Goal: Information Seeking & Learning: Compare options

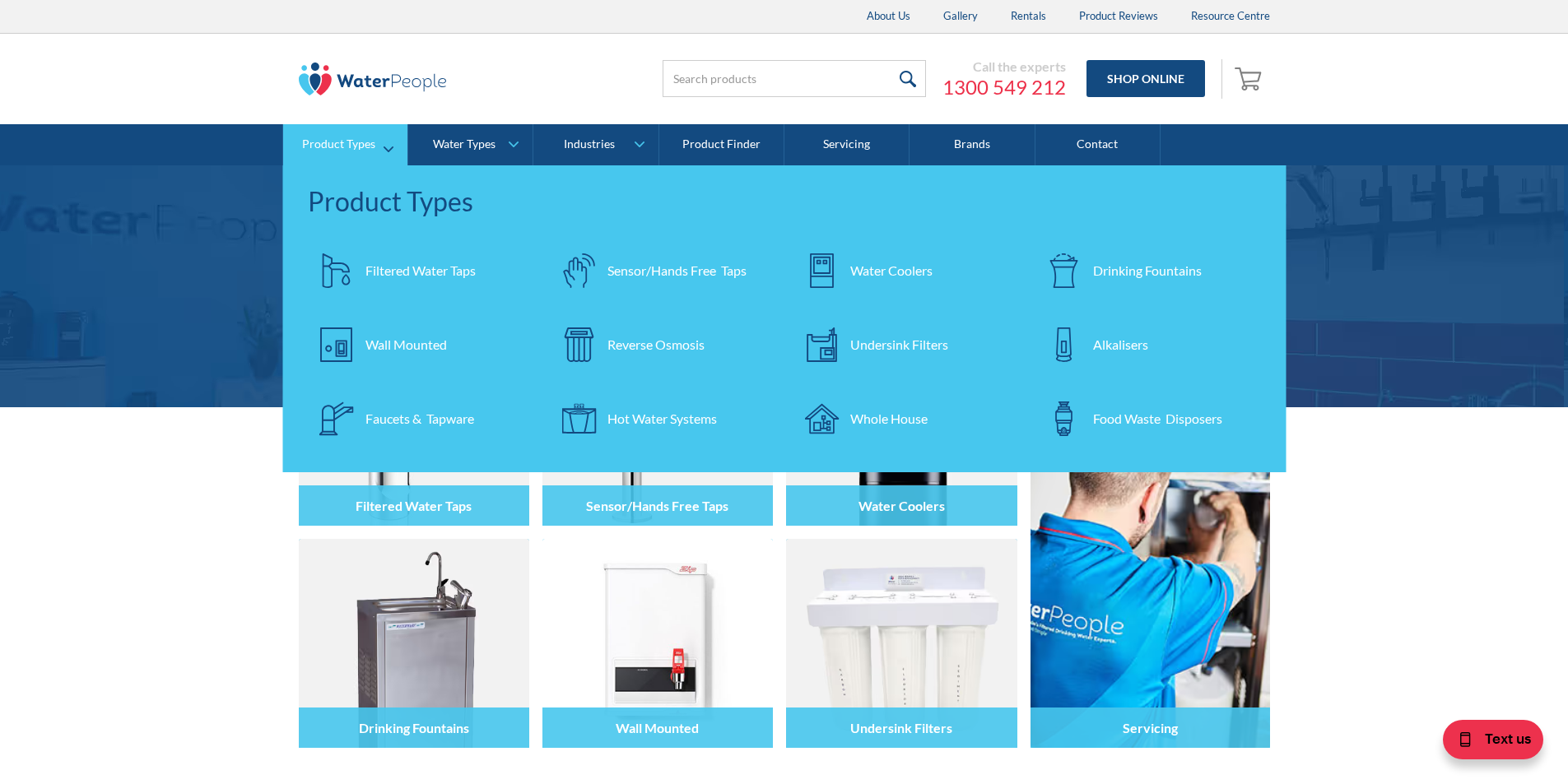
click at [400, 270] on div "Filtered Water Taps" at bounding box center [421, 271] width 111 height 20
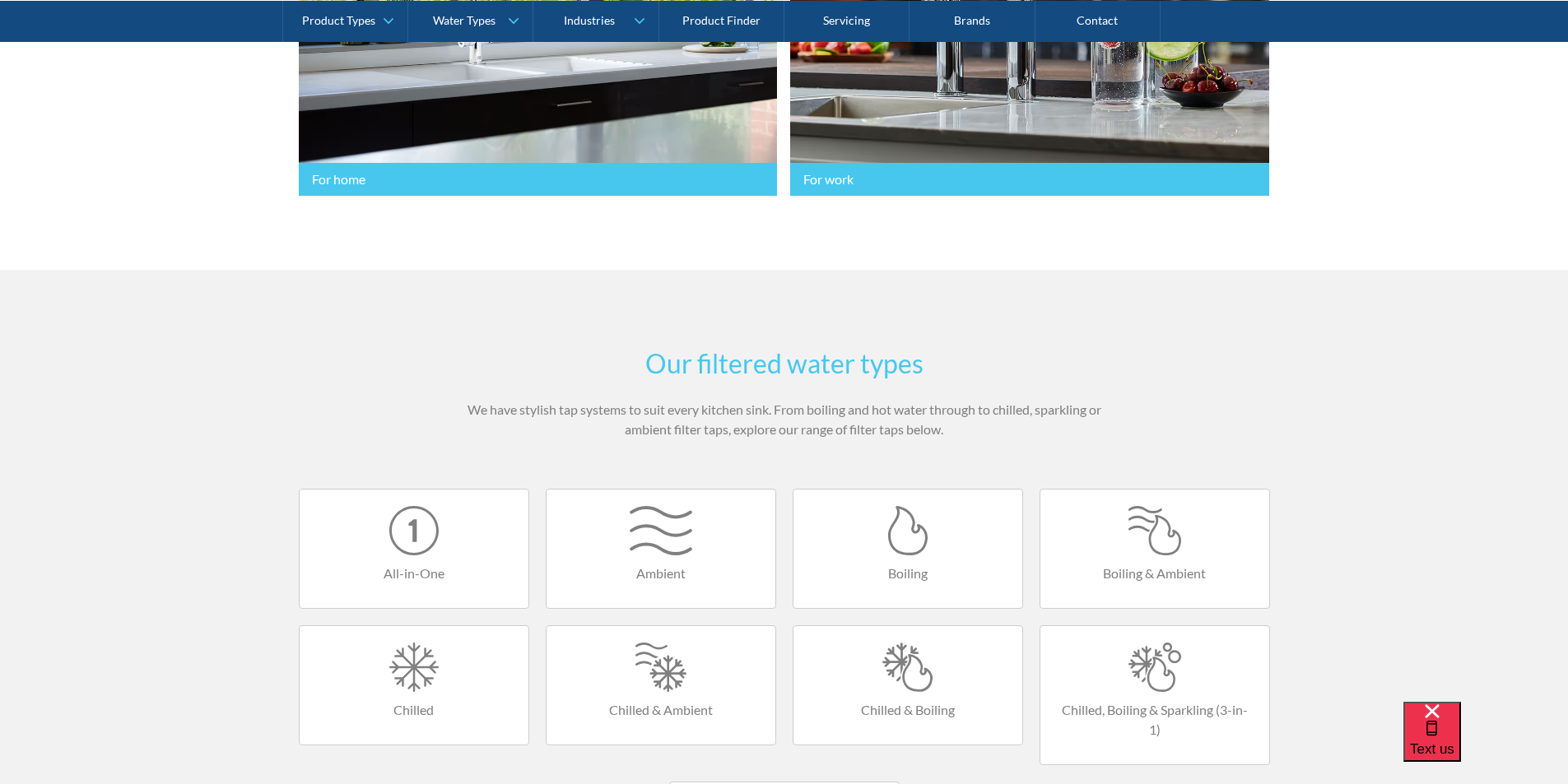
scroll to position [905, 0]
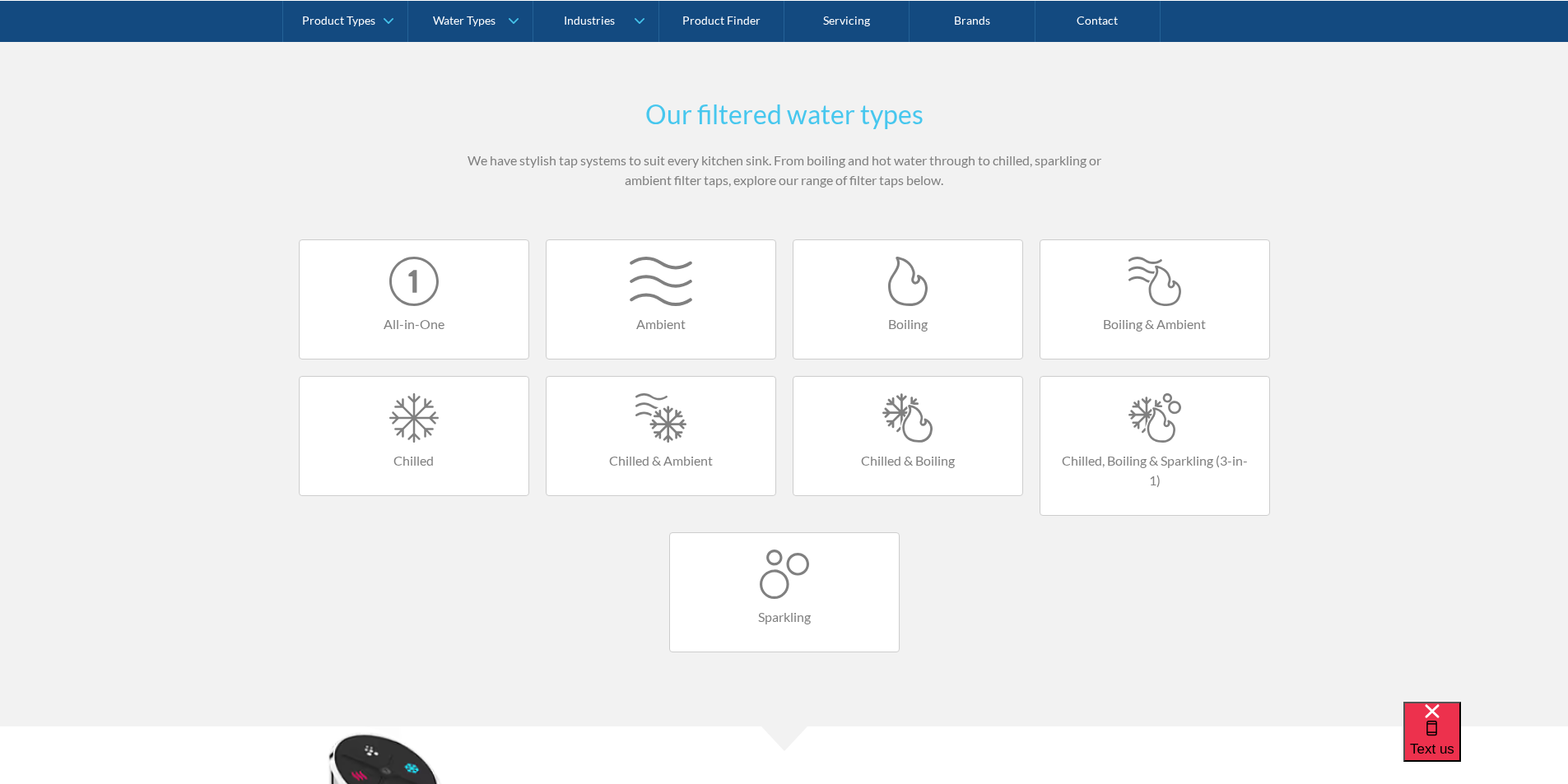
click at [1134, 417] on div at bounding box center [1155, 418] width 196 height 49
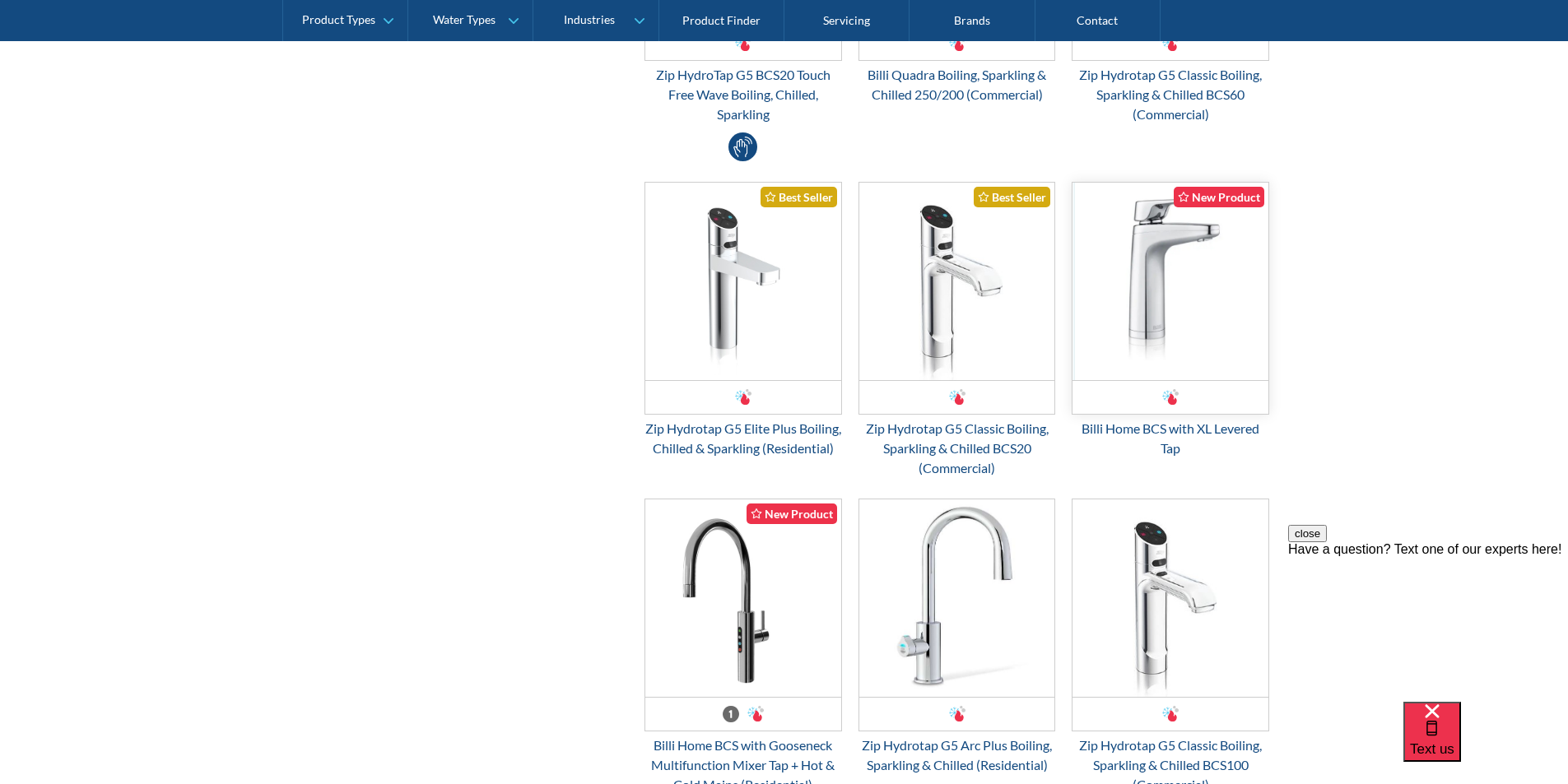
scroll to position [1234, 0]
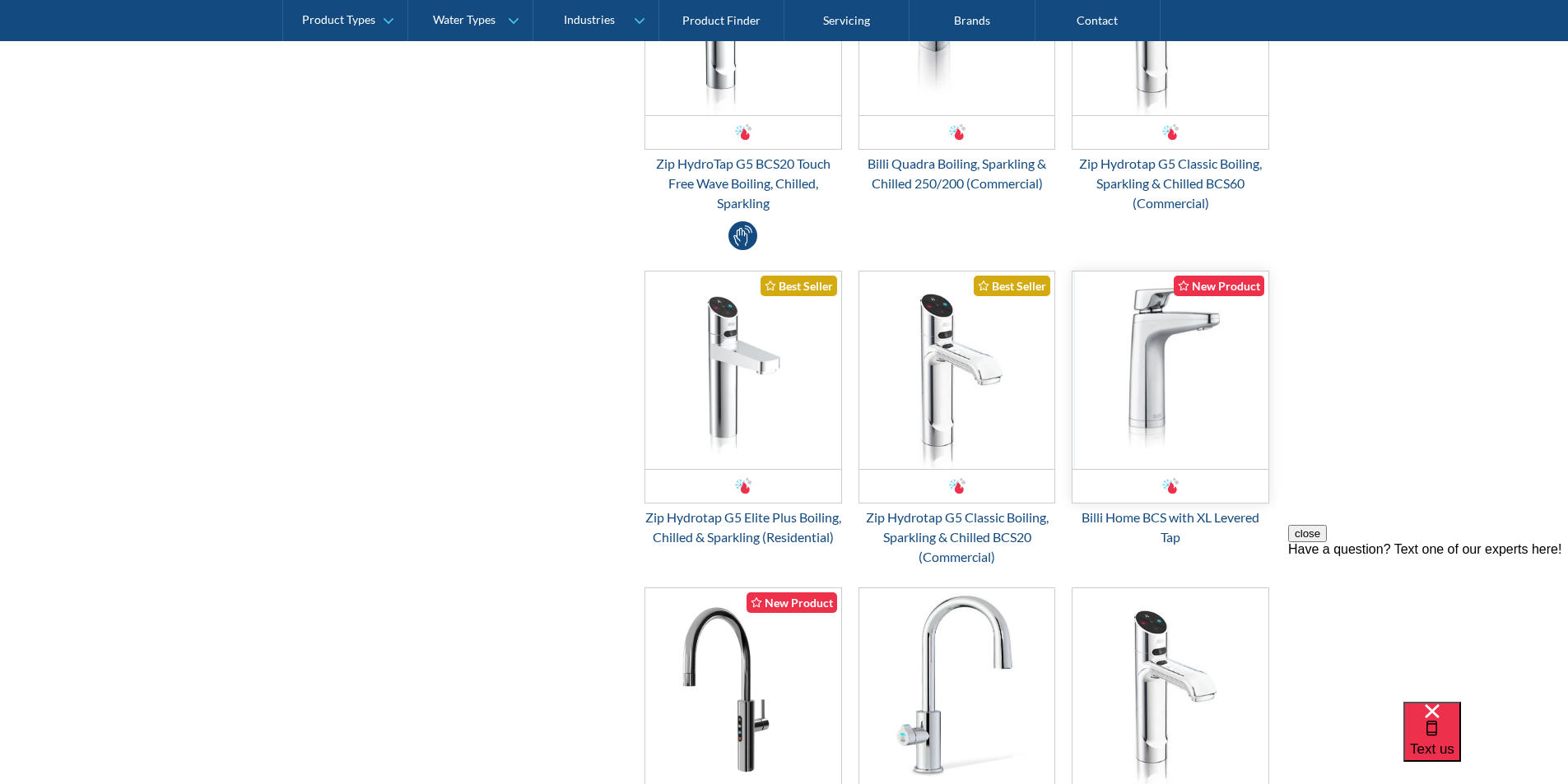
click at [1150, 409] on img "Email Form 3" at bounding box center [1170, 370] width 196 height 197
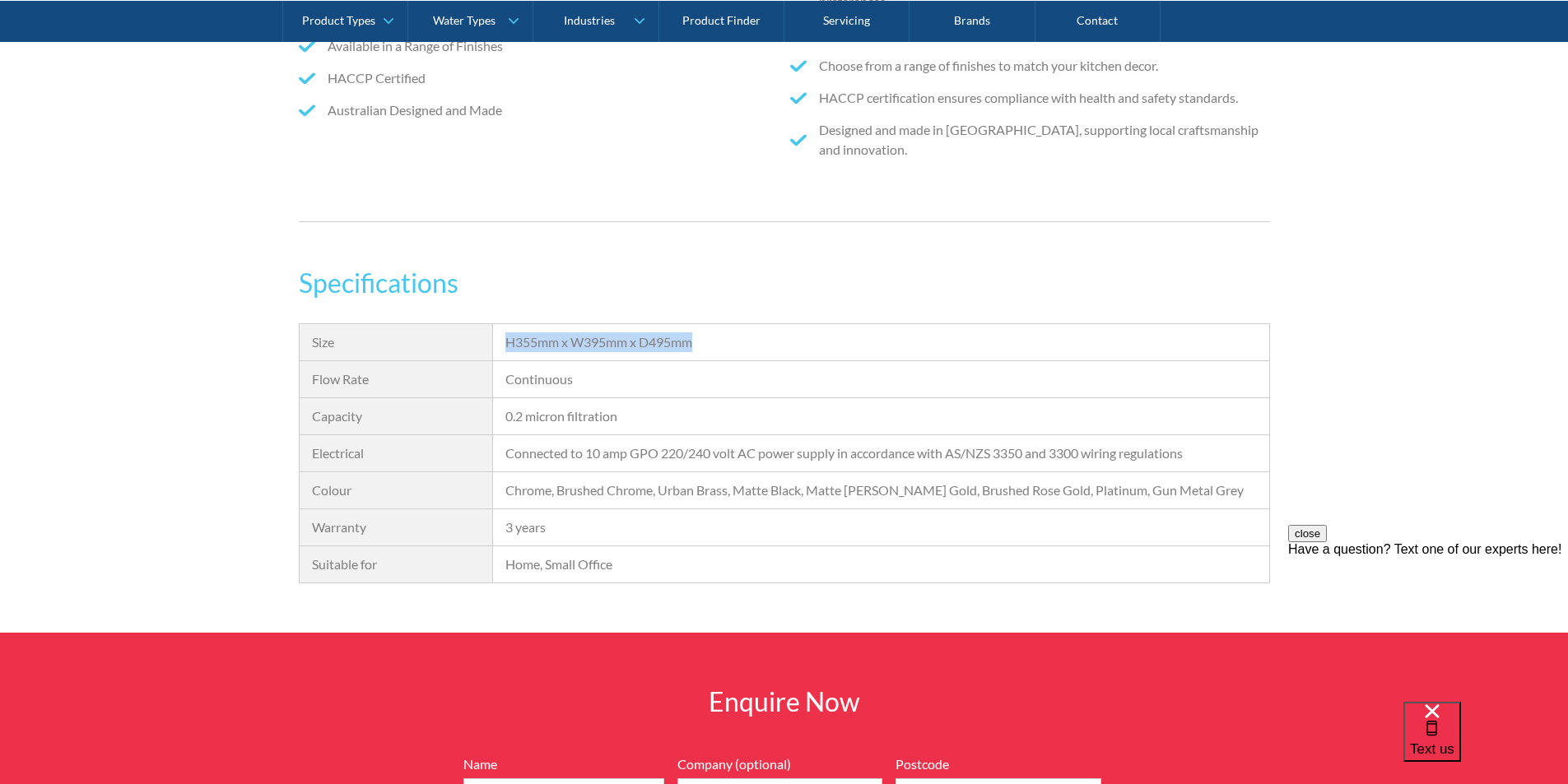
drag, startPoint x: 699, startPoint y: 339, endPoint x: 486, endPoint y: 352, distance: 213.4
click at [486, 352] on div "Size H355mm x W395mm x D495mm Flow Rate Continuous Capacity 0.2 micron filtrati…" at bounding box center [784, 453] width 971 height 260
copy div "H355mm x W395mm x D495mm"
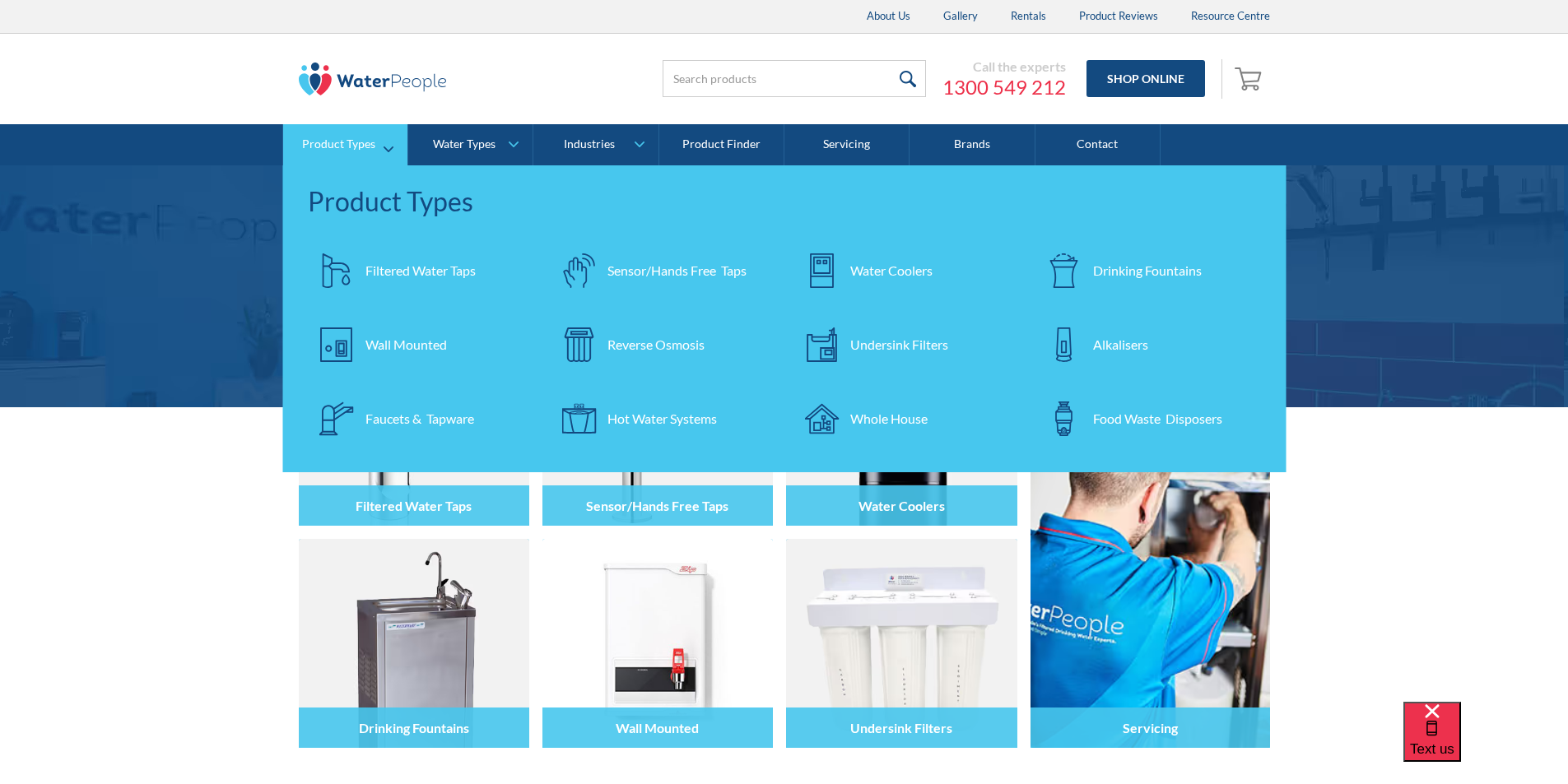
click at [390, 269] on div "Filtered Water Taps" at bounding box center [421, 271] width 111 height 20
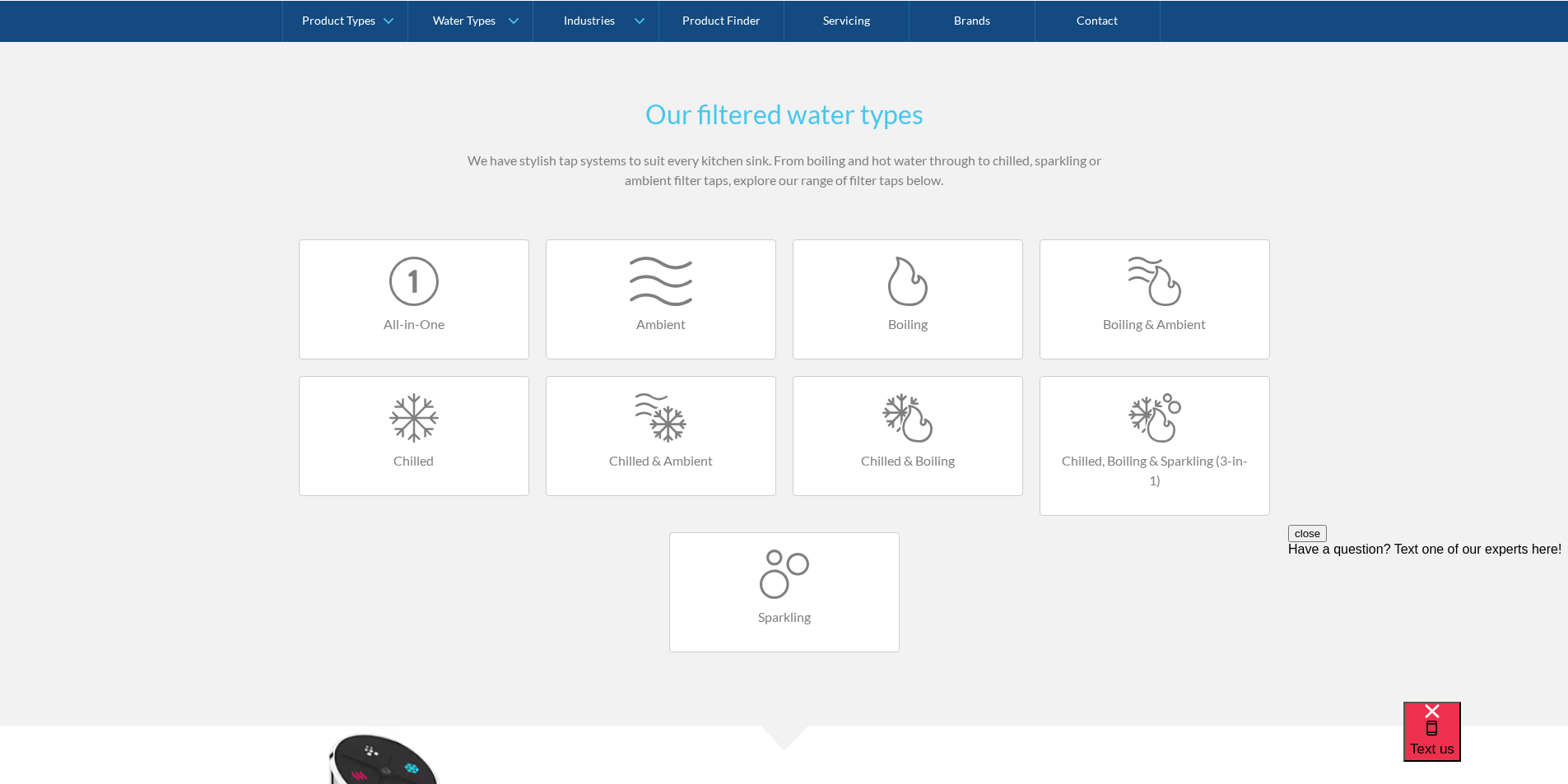
click at [903, 433] on div at bounding box center [908, 418] width 196 height 49
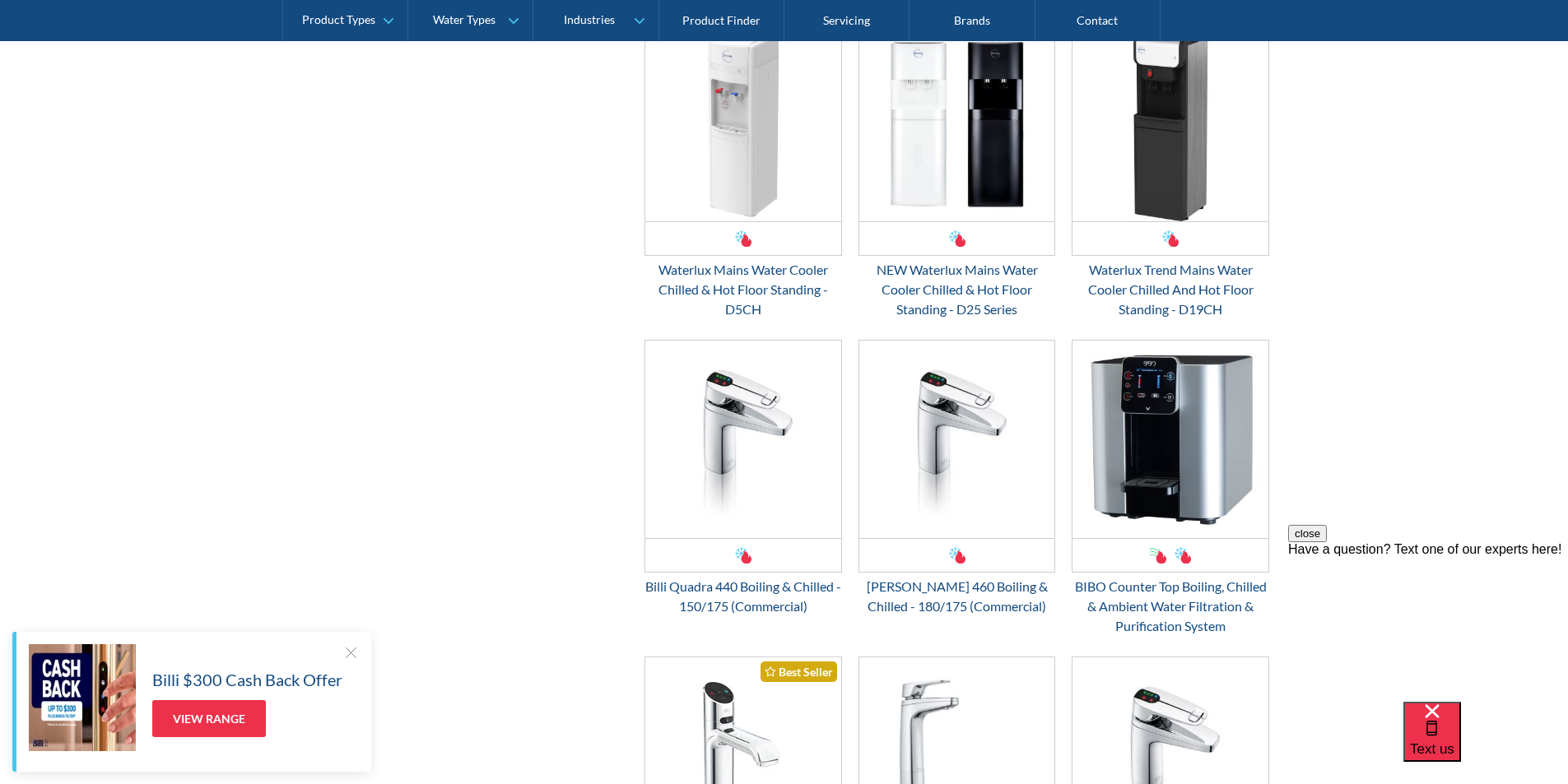
scroll to position [1563, 0]
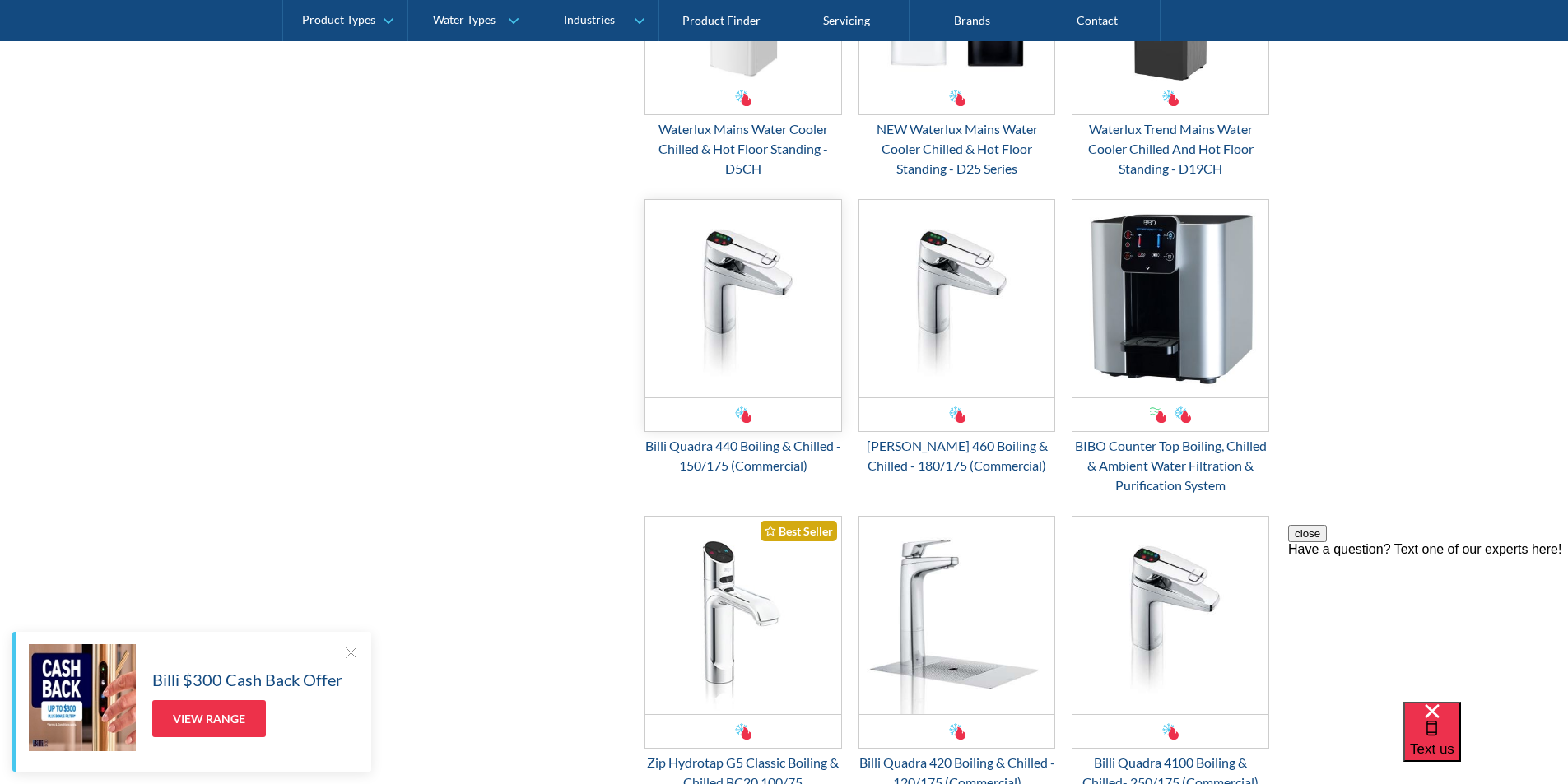
click at [736, 360] on img "Email Form 3" at bounding box center [743, 299] width 196 height 197
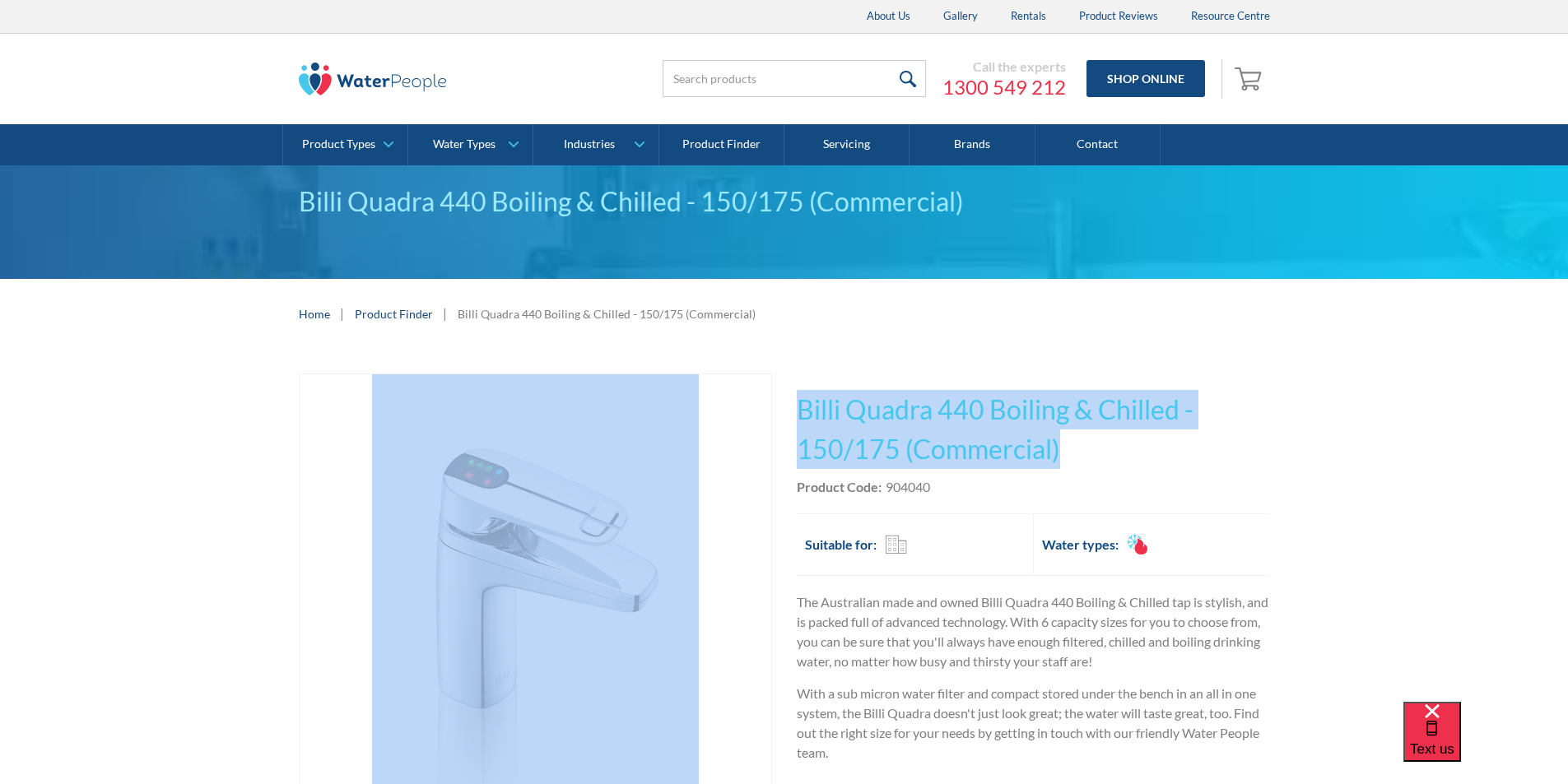
drag, startPoint x: 981, startPoint y: 463, endPoint x: 777, endPoint y: 407, distance: 211.5
click at [777, 407] on div "Play video Fits Most Brands Best Seller No items found. This tap design is incl…" at bounding box center [784, 731] width 971 height 717
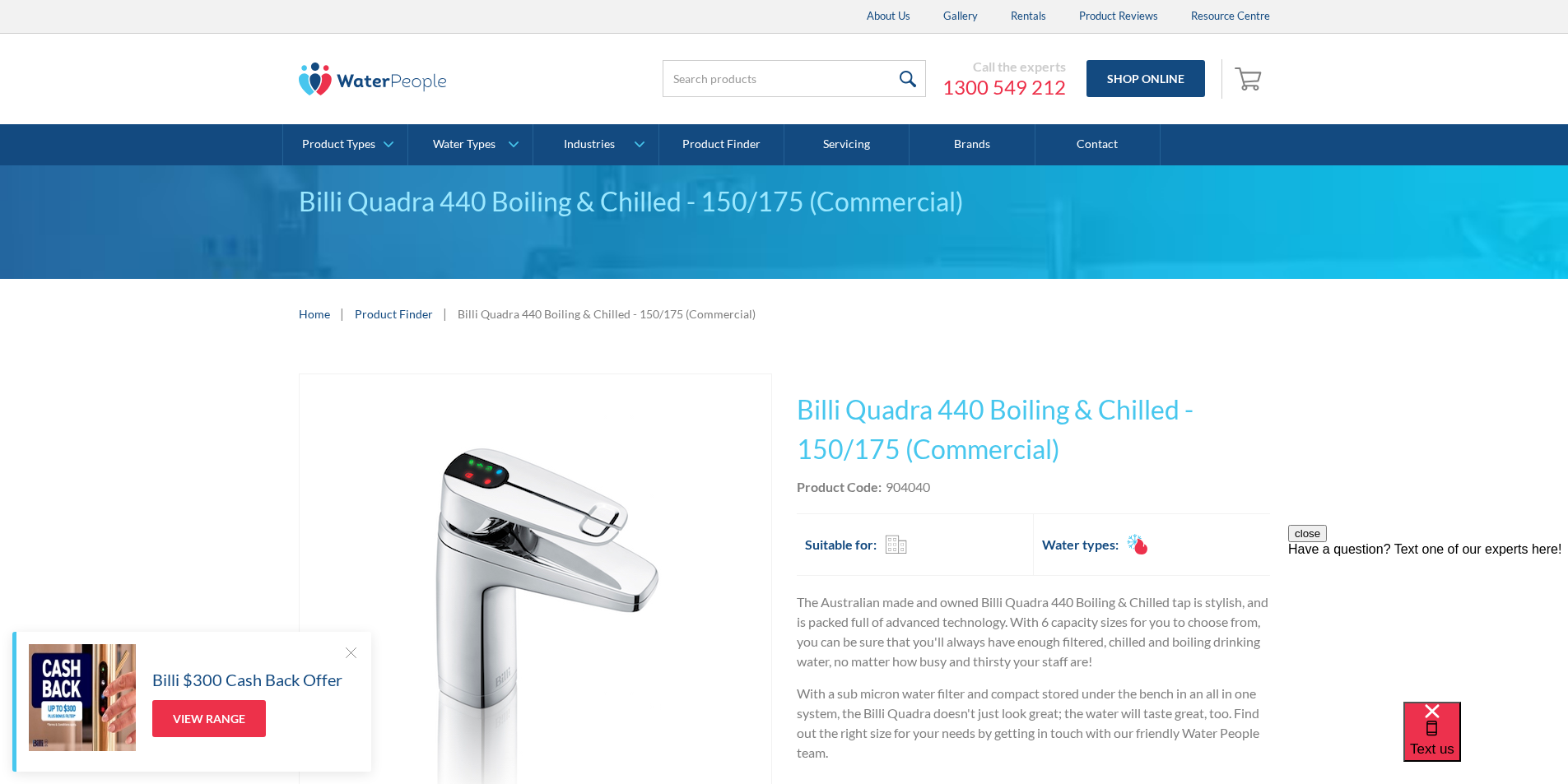
click at [938, 494] on div "Product Code: 904040" at bounding box center [1033, 487] width 473 height 20
drag, startPoint x: 930, startPoint y: 484, endPoint x: 887, endPoint y: 490, distance: 43.4
click at [887, 490] on div "904040" at bounding box center [907, 487] width 44 height 20
copy div "904040"
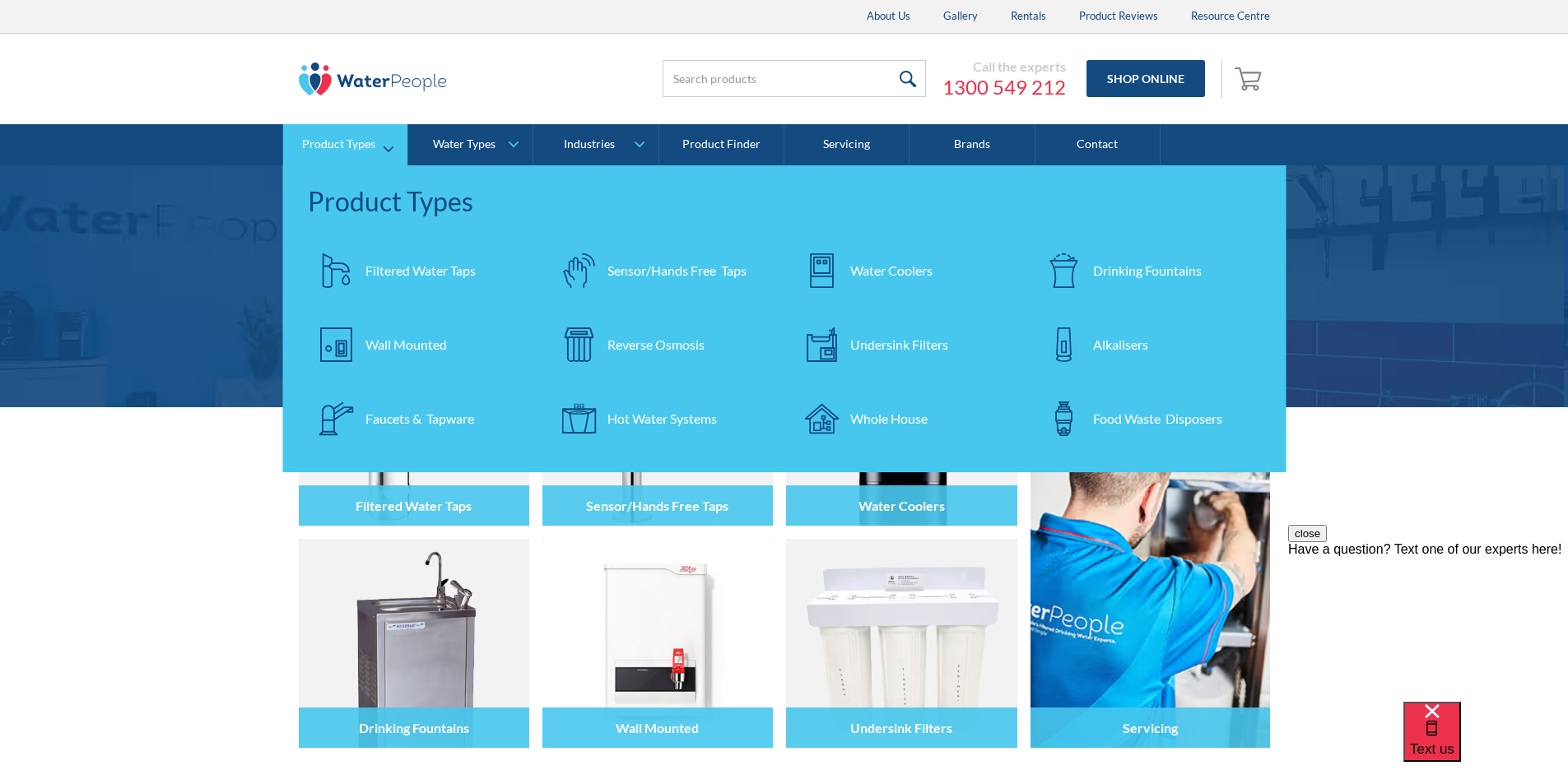
click at [410, 269] on div "Filtered Water Taps" at bounding box center [421, 271] width 111 height 20
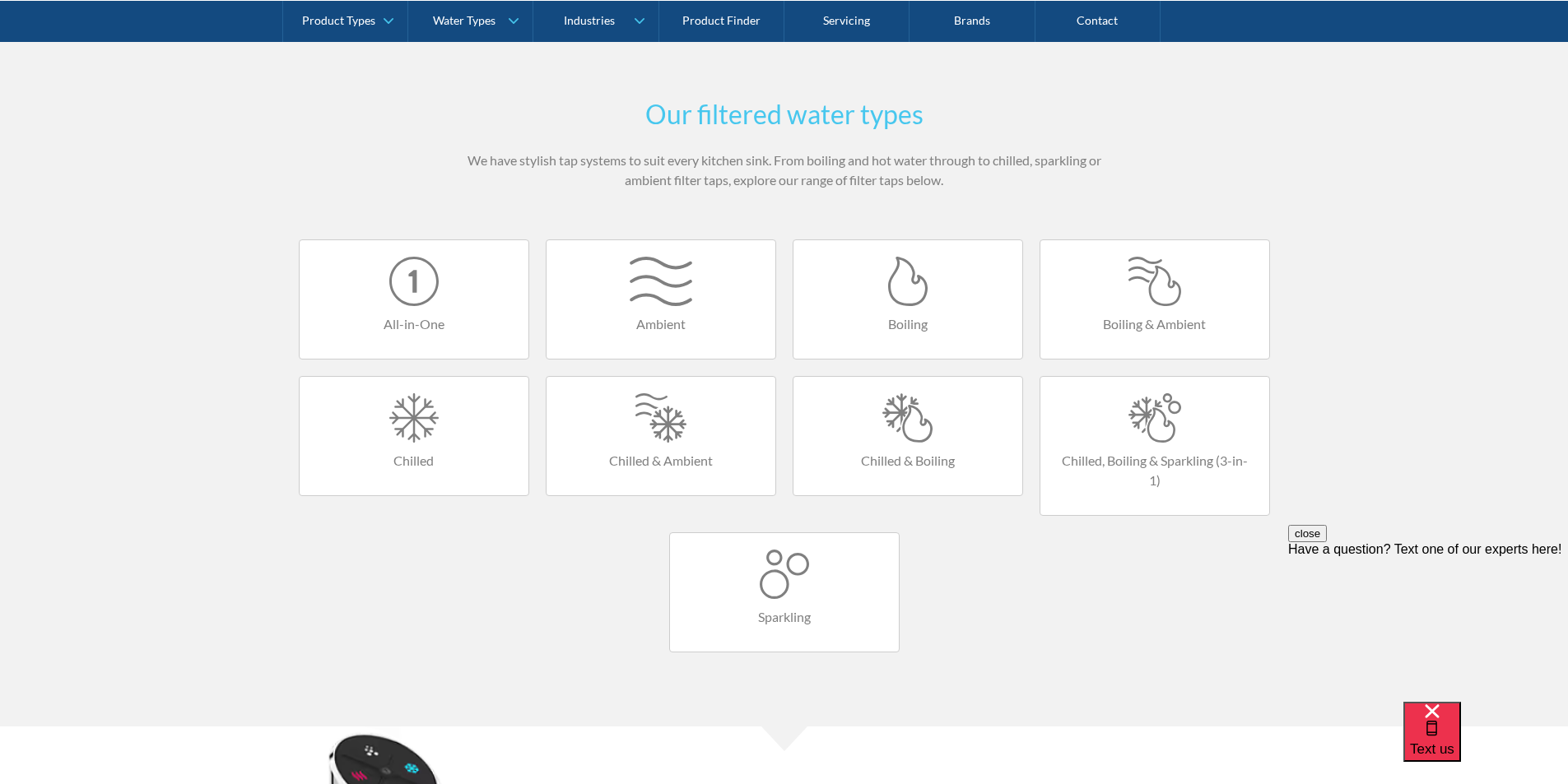
click at [914, 428] on div at bounding box center [908, 418] width 196 height 49
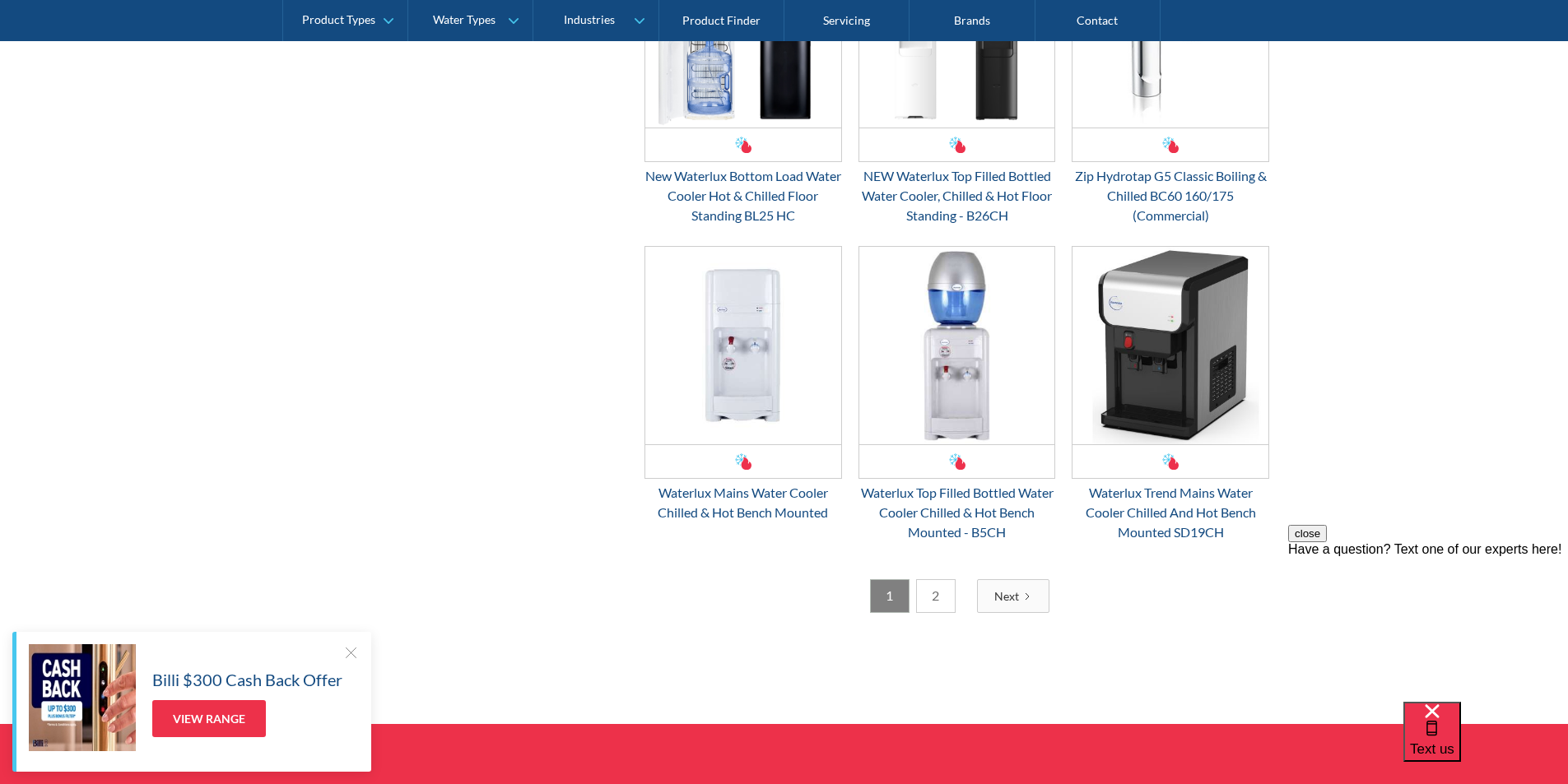
scroll to position [2468, 0]
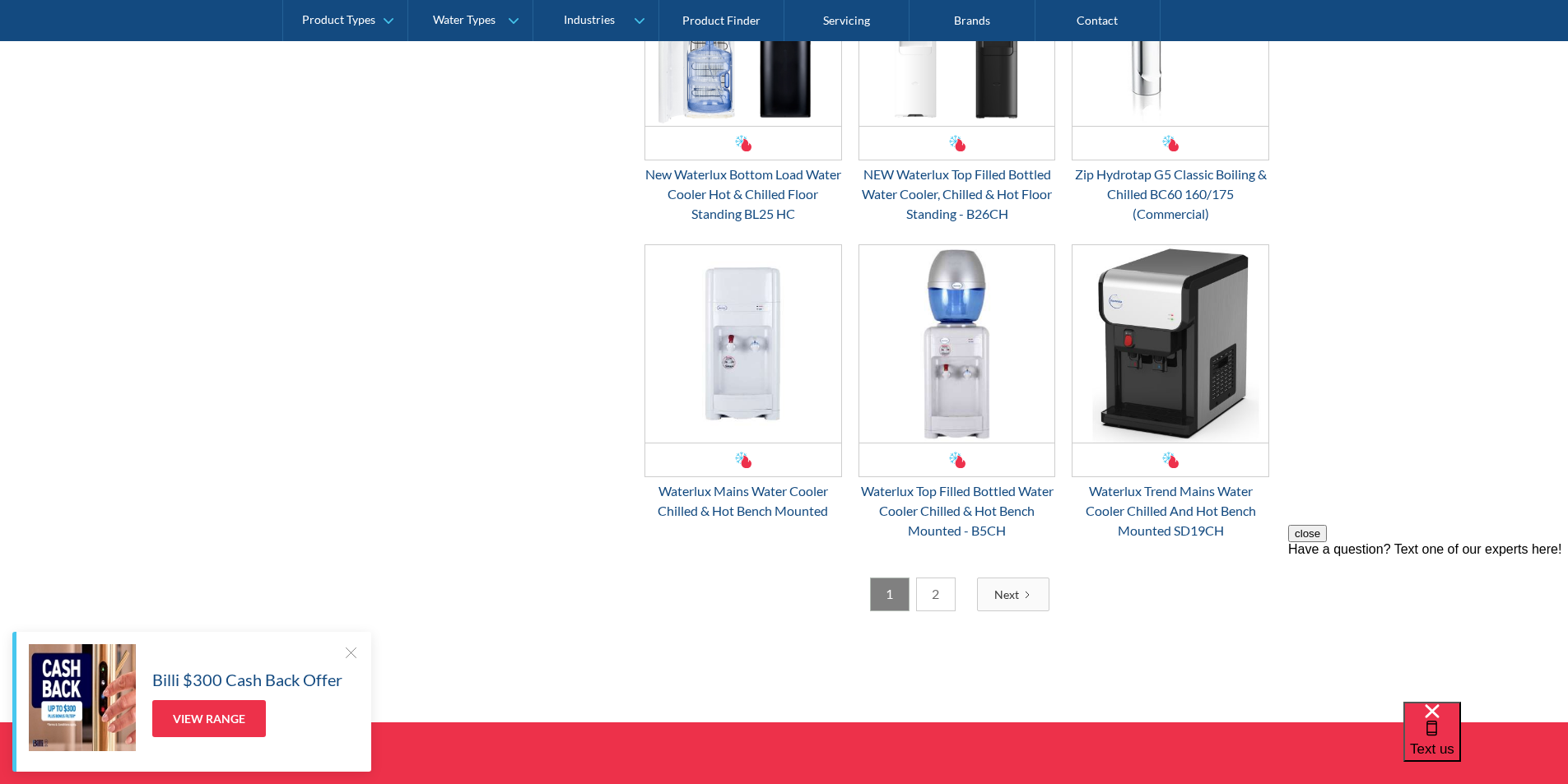
click at [938, 601] on link "2" at bounding box center [935, 594] width 39 height 33
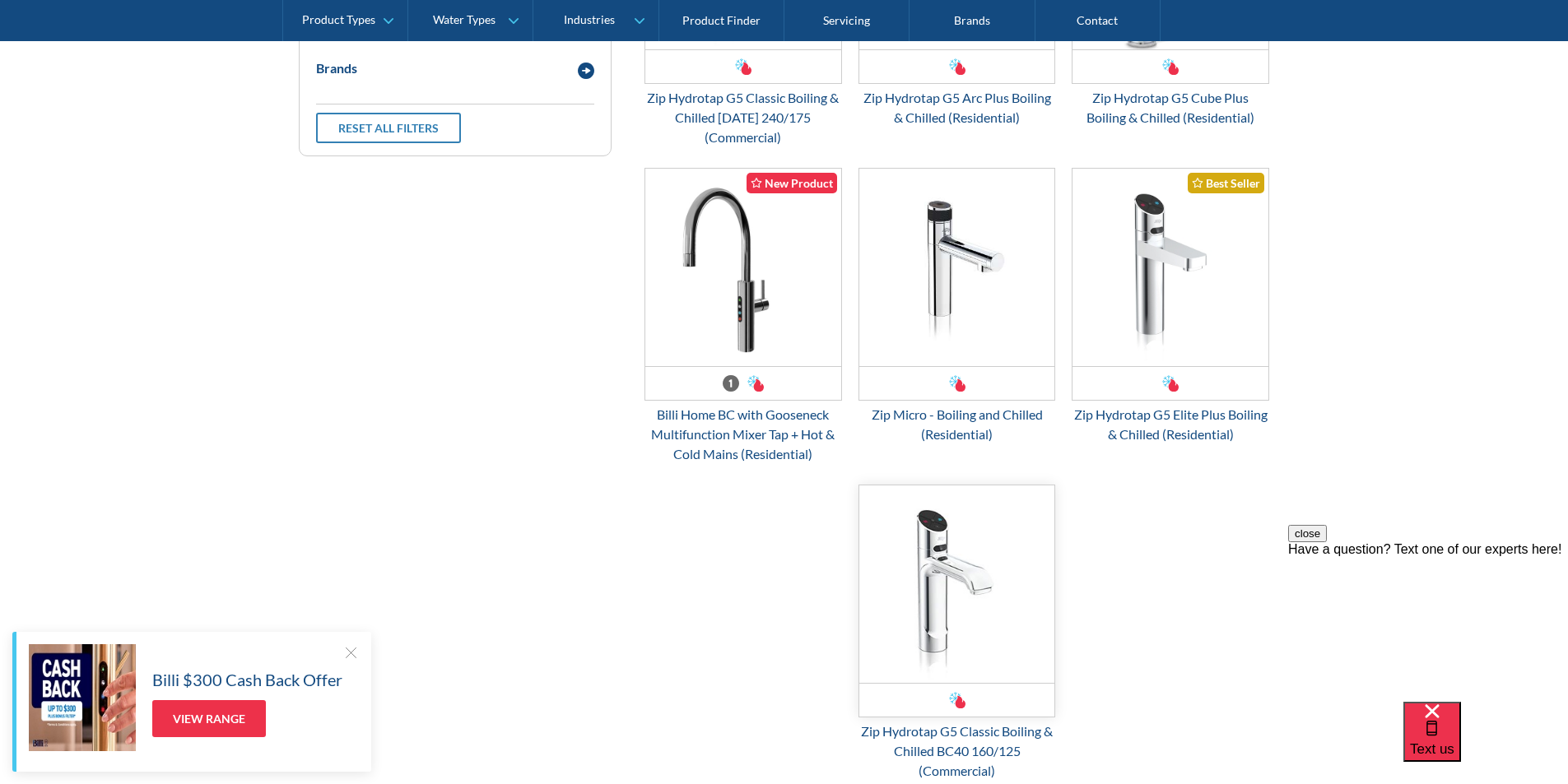
scroll to position [712, 0]
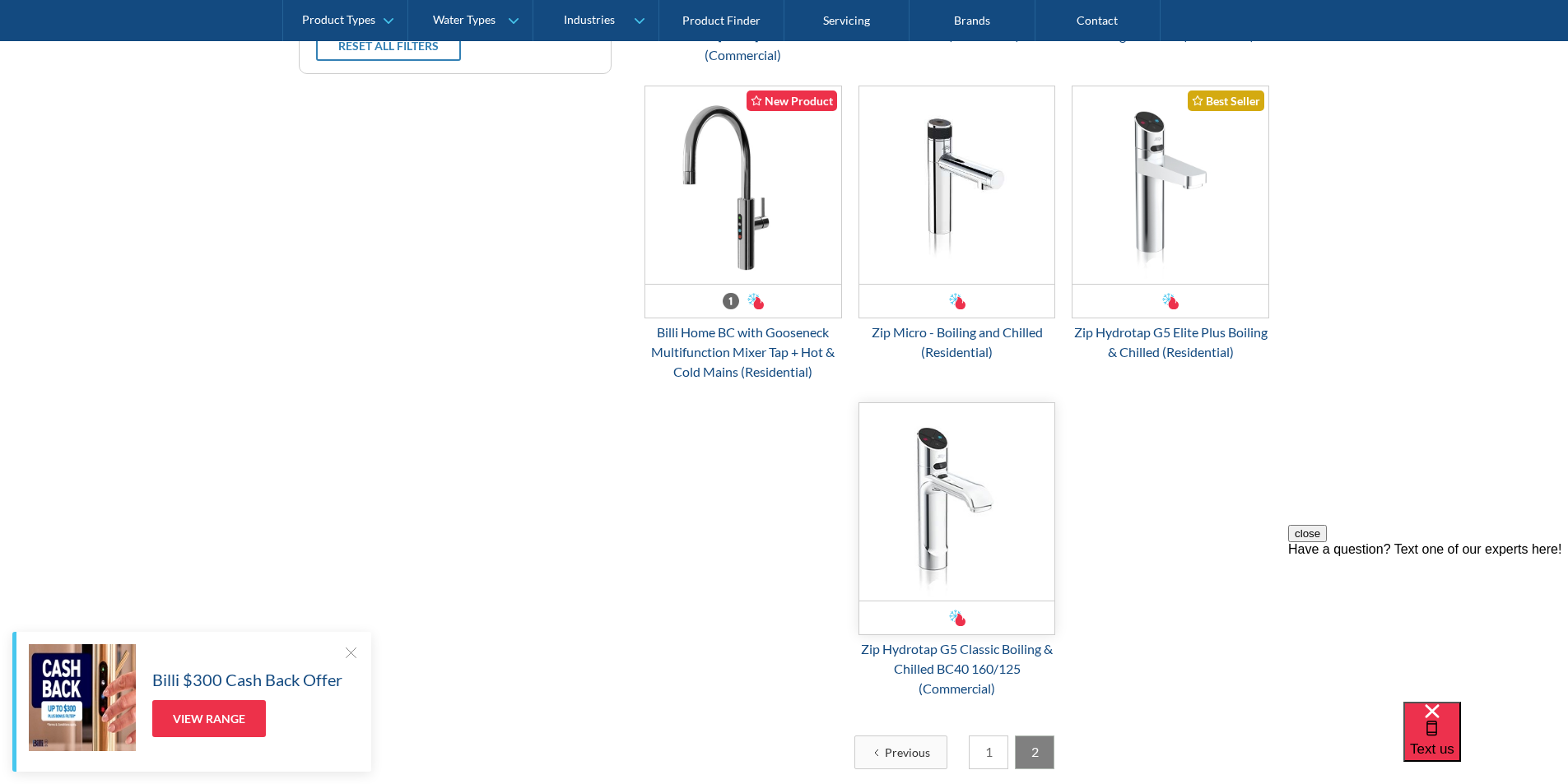
click at [941, 529] on img "Email Form 3" at bounding box center [958, 502] width 196 height 197
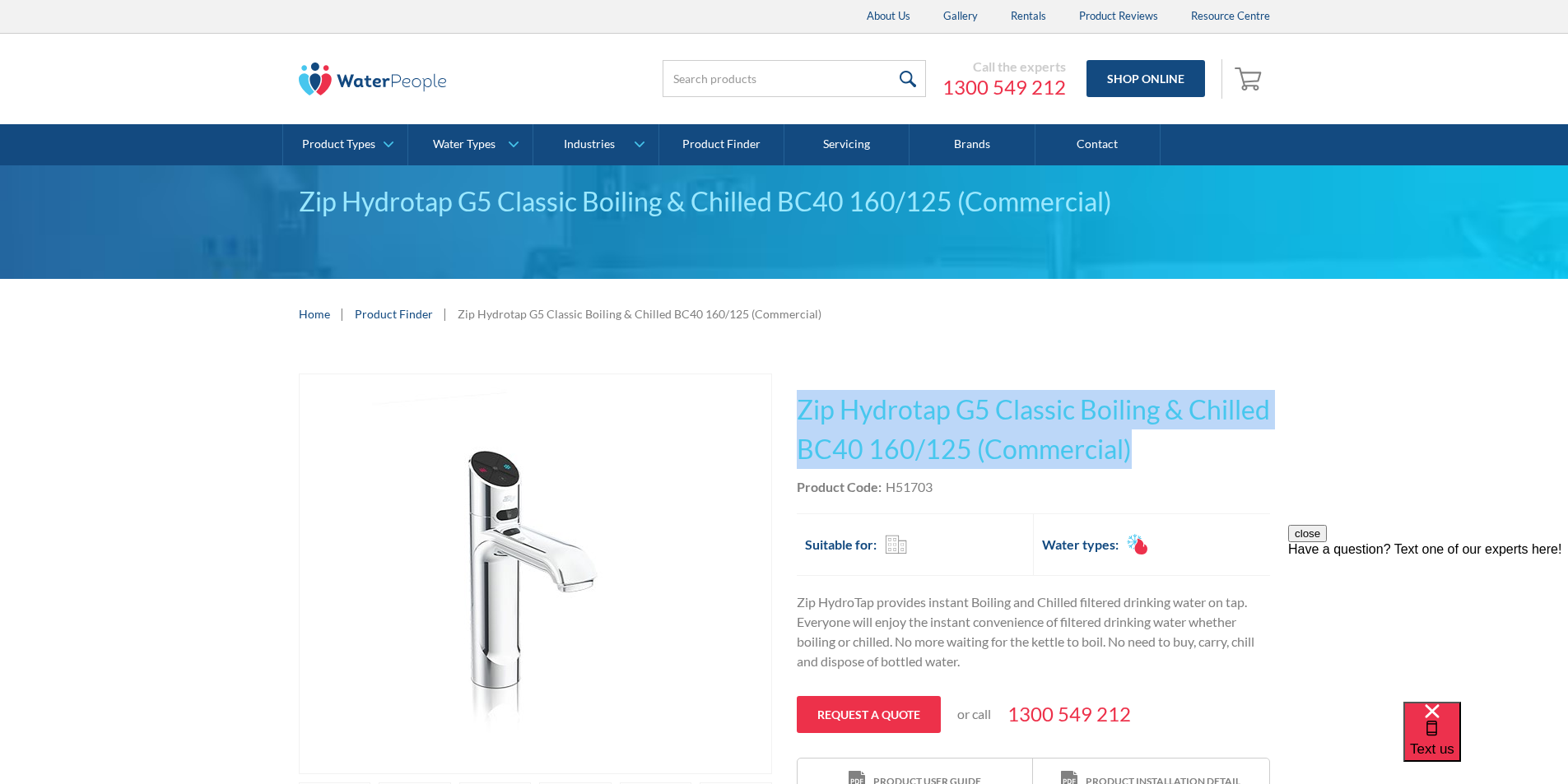
drag, startPoint x: 1227, startPoint y: 449, endPoint x: 799, endPoint y: 418, distance: 429.1
click at [799, 418] on h1 "Zip Hydrotap G5 Classic Boiling & Chilled BC40 160/125 (Commercial)" at bounding box center [1033, 429] width 473 height 79
copy h1 "Zip Hydrotap G5 Classic Boiling & Chilled BC40 160/125 (Commercial)"
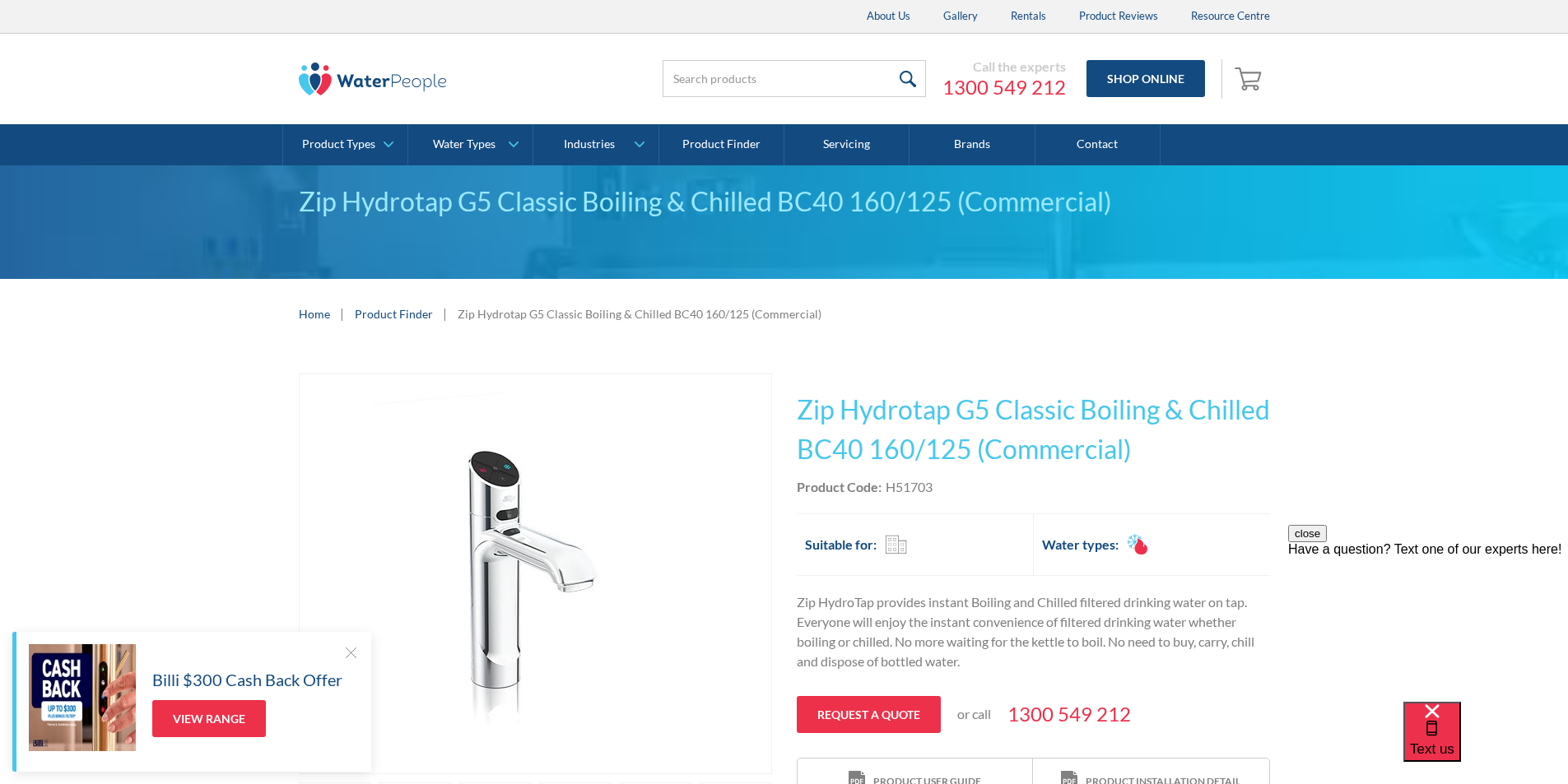
click at [949, 483] on div "Product Code: H51703" at bounding box center [1033, 487] width 473 height 20
drag, startPoint x: 939, startPoint y: 487, endPoint x: 887, endPoint y: 487, distance: 52.0
click at [887, 487] on div "Product Code: H51703" at bounding box center [1033, 487] width 473 height 20
copy div "H51703"
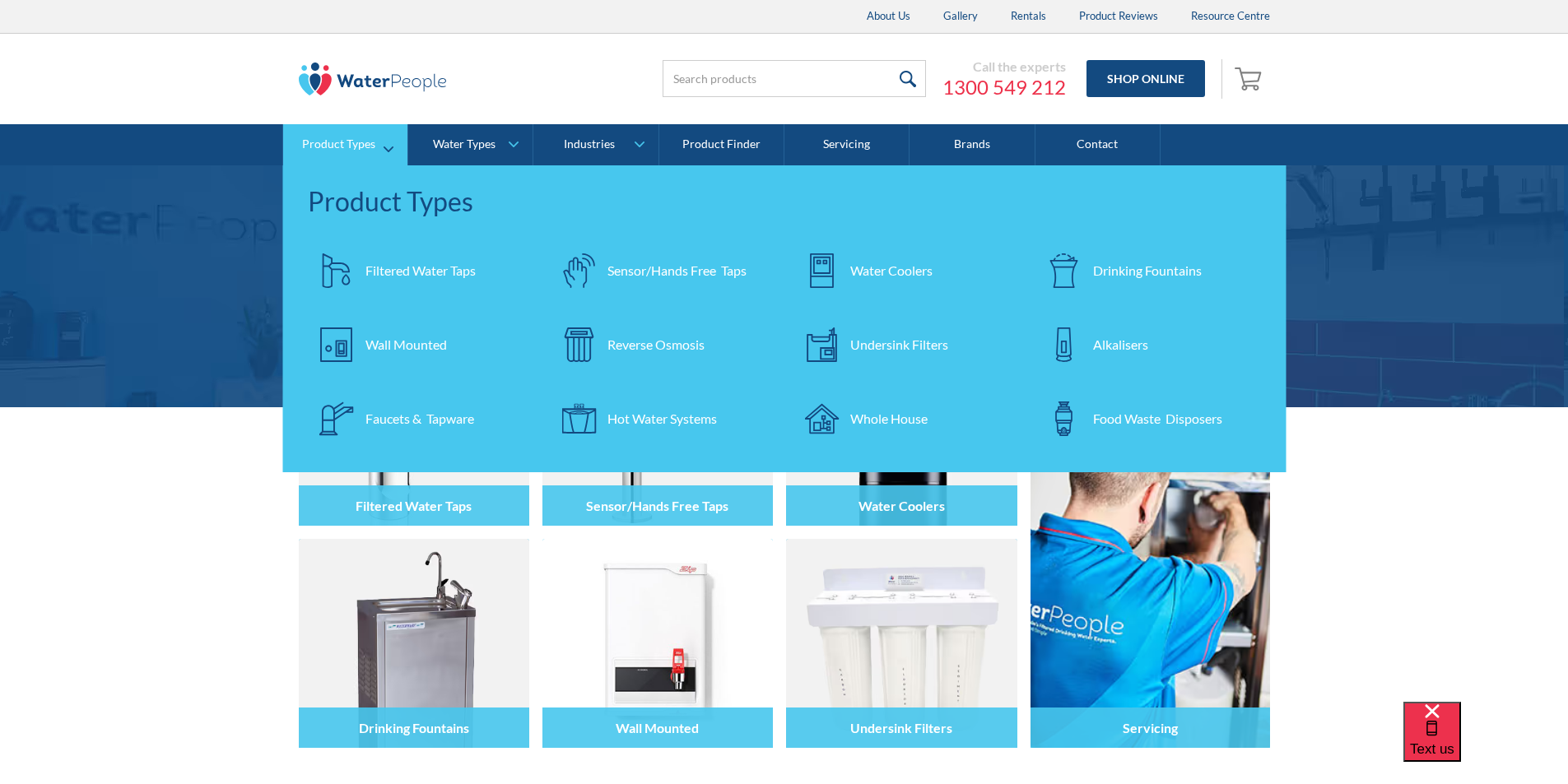
click at [395, 267] on div "Filtered Water Taps" at bounding box center [421, 271] width 111 height 20
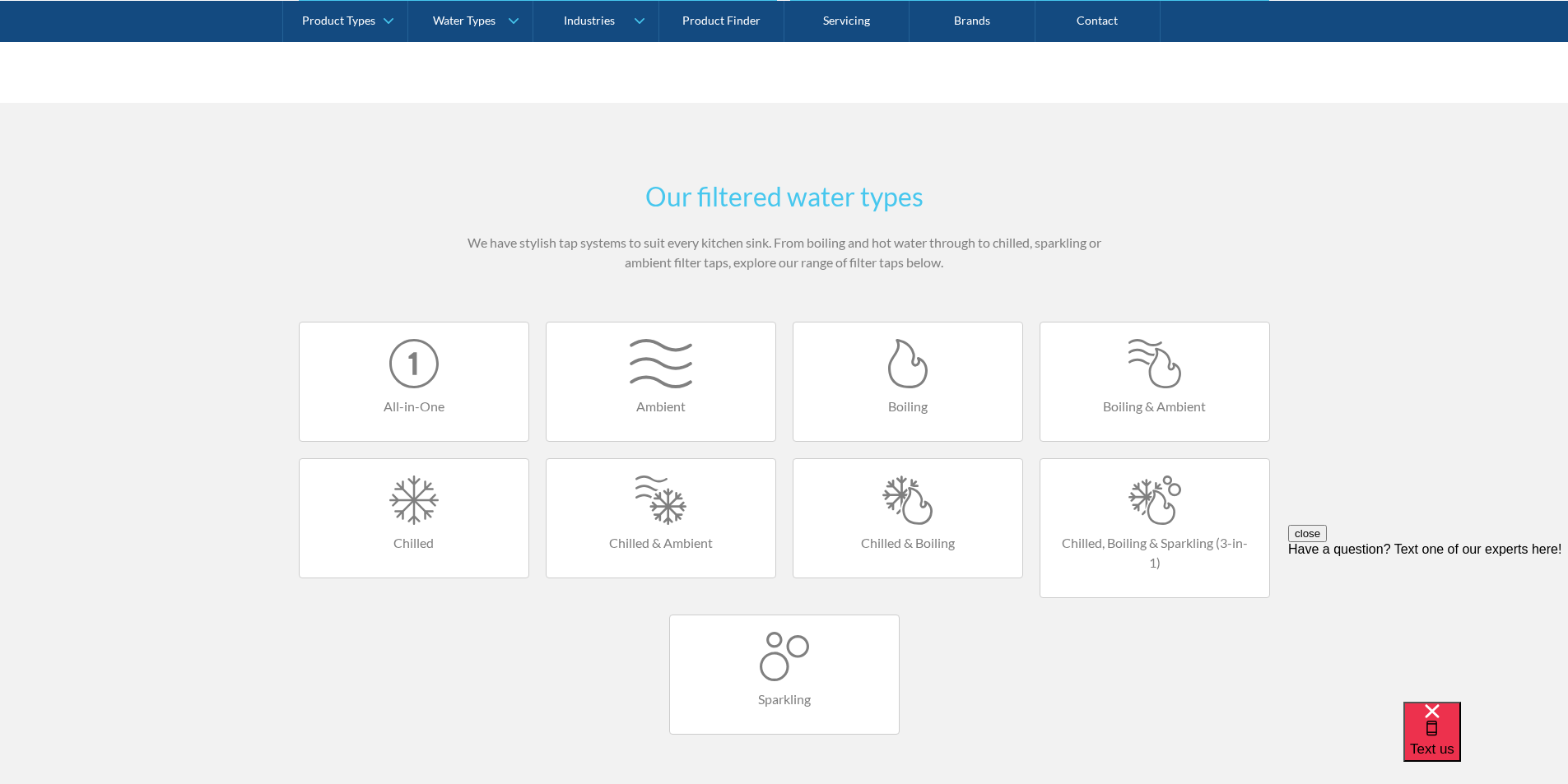
click at [894, 500] on div at bounding box center [908, 500] width 196 height 49
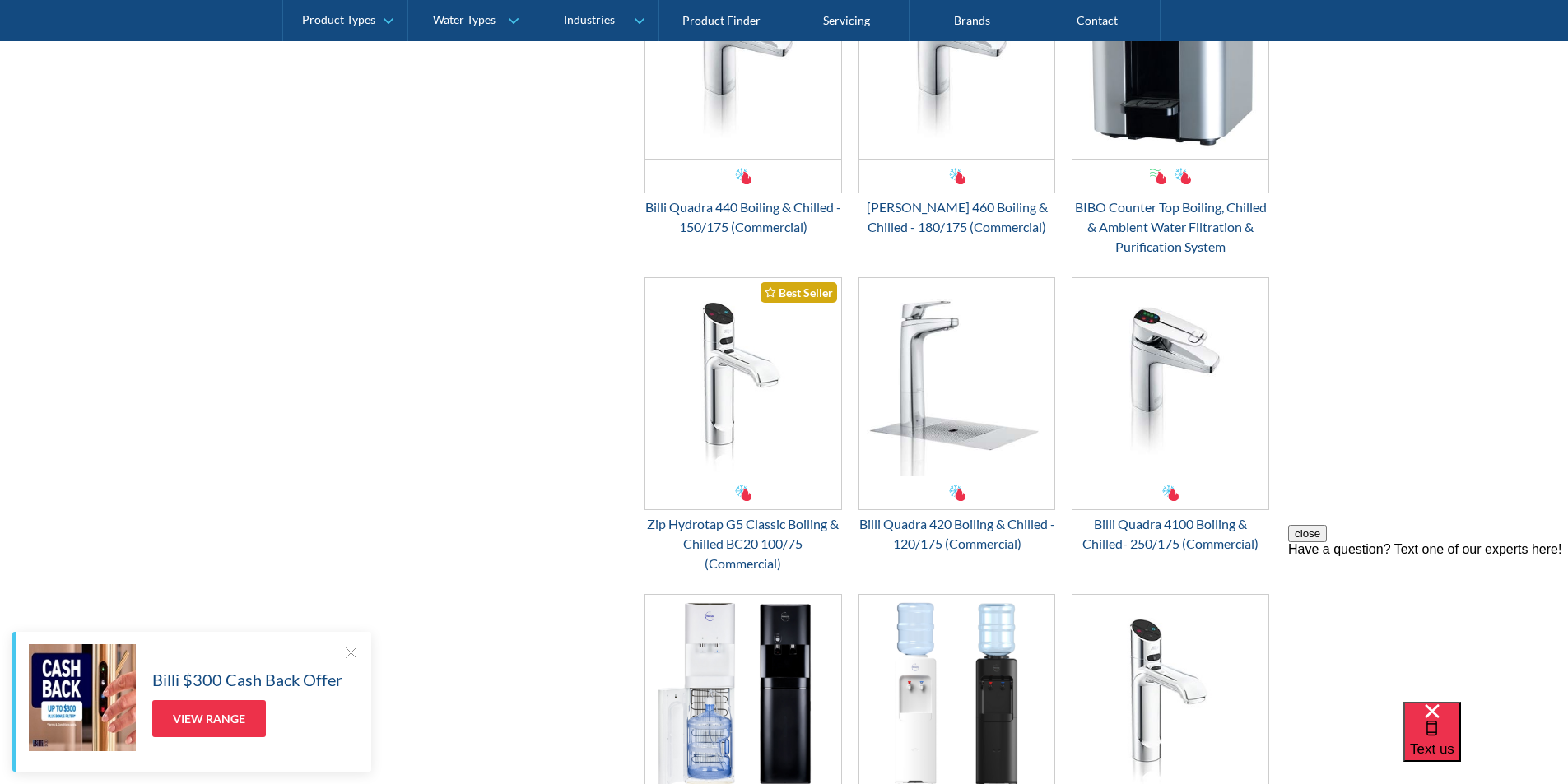
scroll to position [1810, 0]
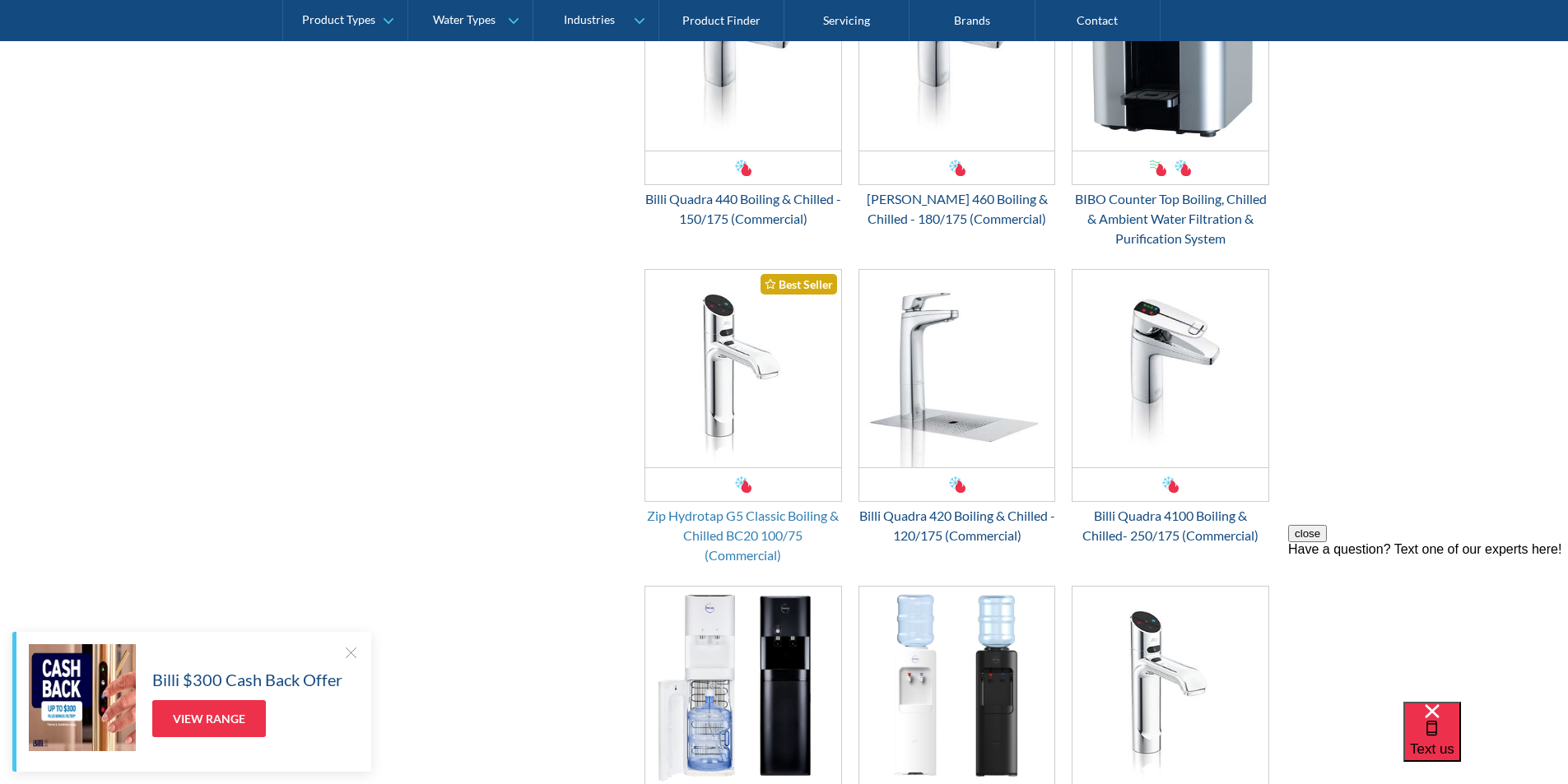
click at [751, 529] on div "Zip Hydrotap G5 Classic Boiling & Chilled BC20 100/75 (Commercial)" at bounding box center [743, 535] width 198 height 59
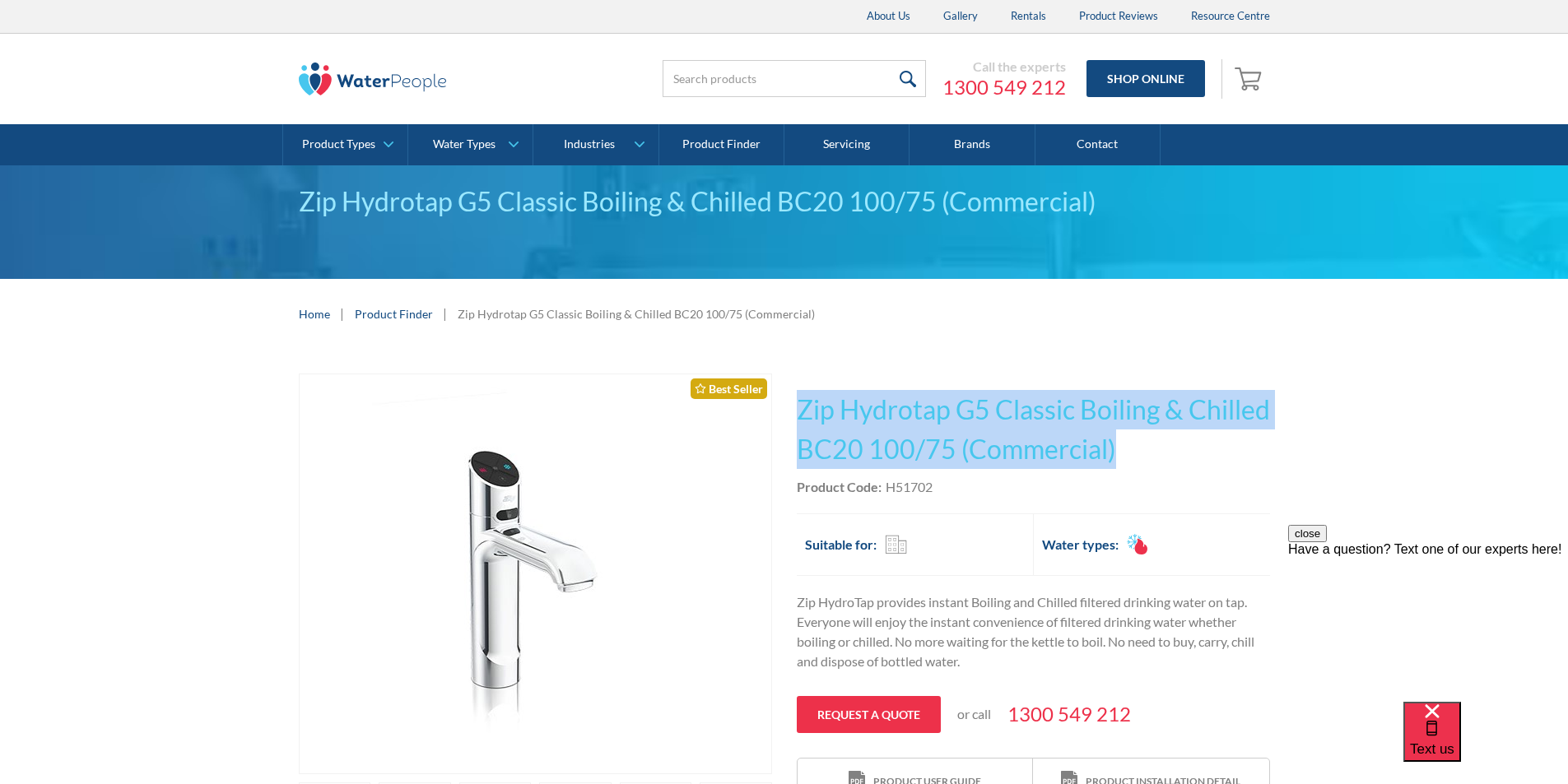
drag, startPoint x: 1144, startPoint y: 451, endPoint x: 799, endPoint y: 399, distance: 348.9
click at [792, 402] on div "Play video Fits Most Brands Best Seller No items found. This tap design is incl…" at bounding box center [784, 684] width 971 height 623
copy h1 "Zip Hydrotap G5 Classic Boiling & Chilled BC20 100/75 (Commercial)"
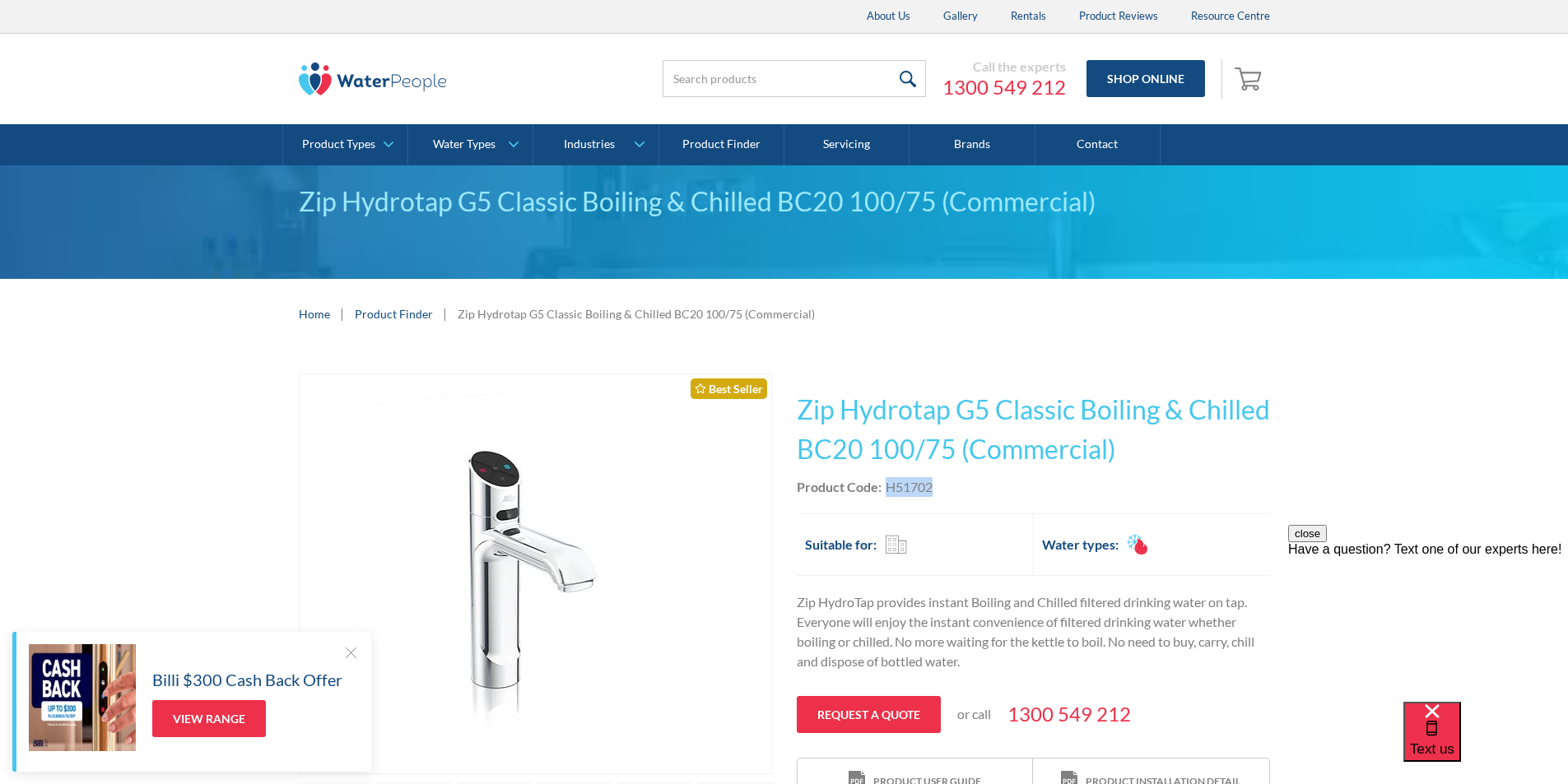
drag, startPoint x: 944, startPoint y: 489, endPoint x: 890, endPoint y: 486, distance: 54.1
click at [886, 487] on div "Product Code: H51702" at bounding box center [1033, 487] width 473 height 20
copy div "H51702"
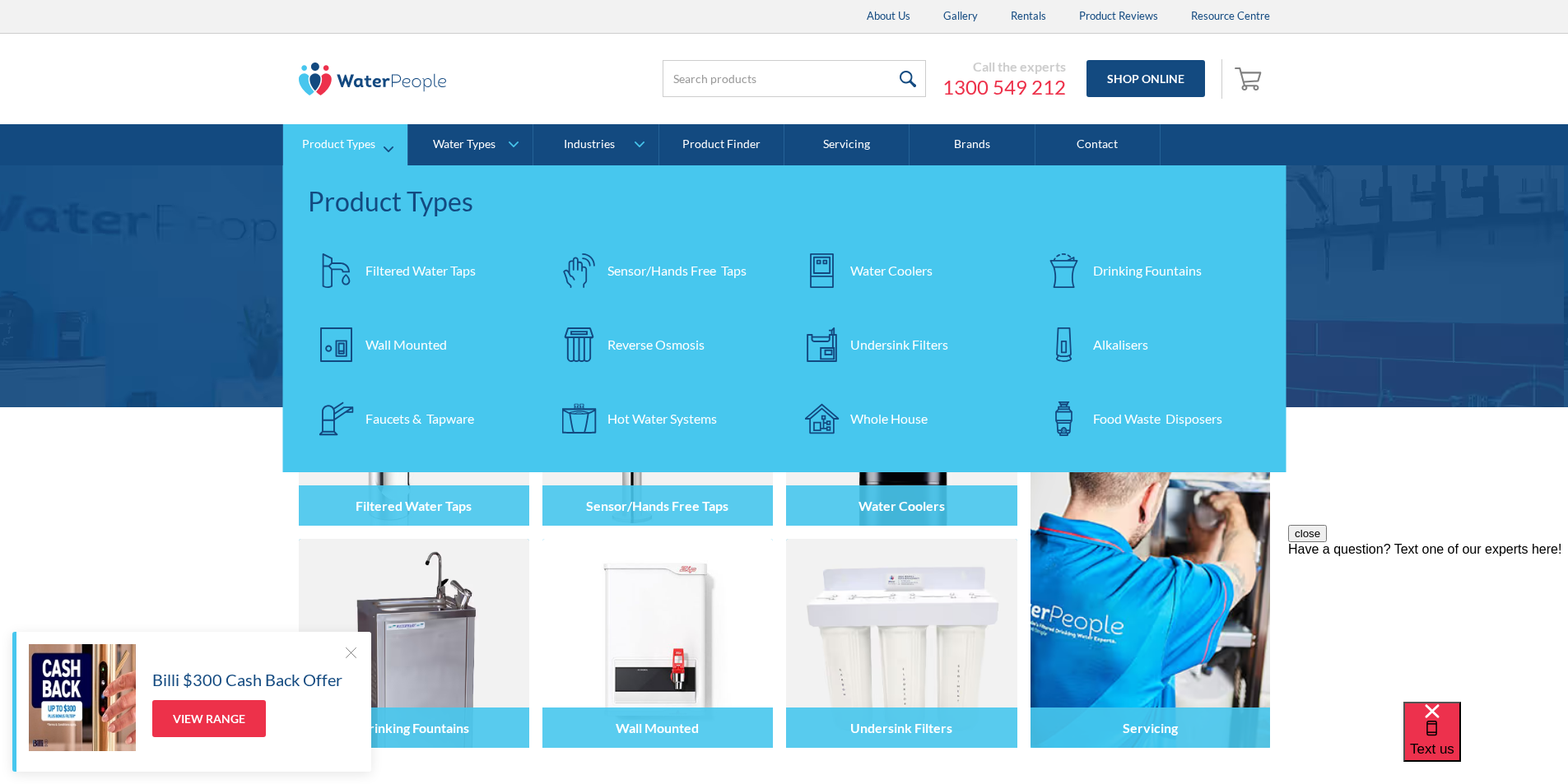
click at [425, 269] on div "Filtered Water Taps" at bounding box center [421, 271] width 111 height 20
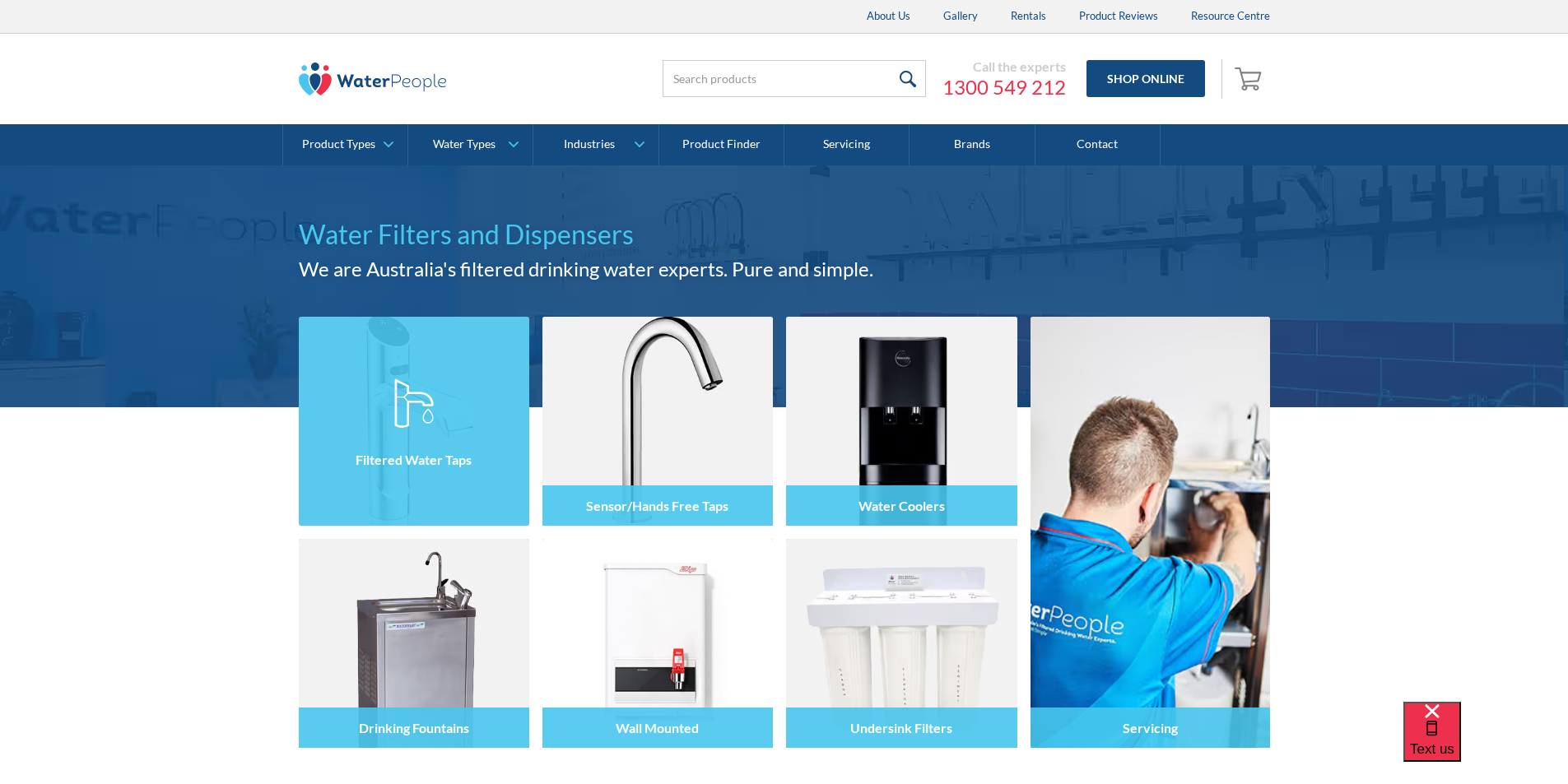
click at [396, 388] on img at bounding box center [414, 402] width 39 height 49
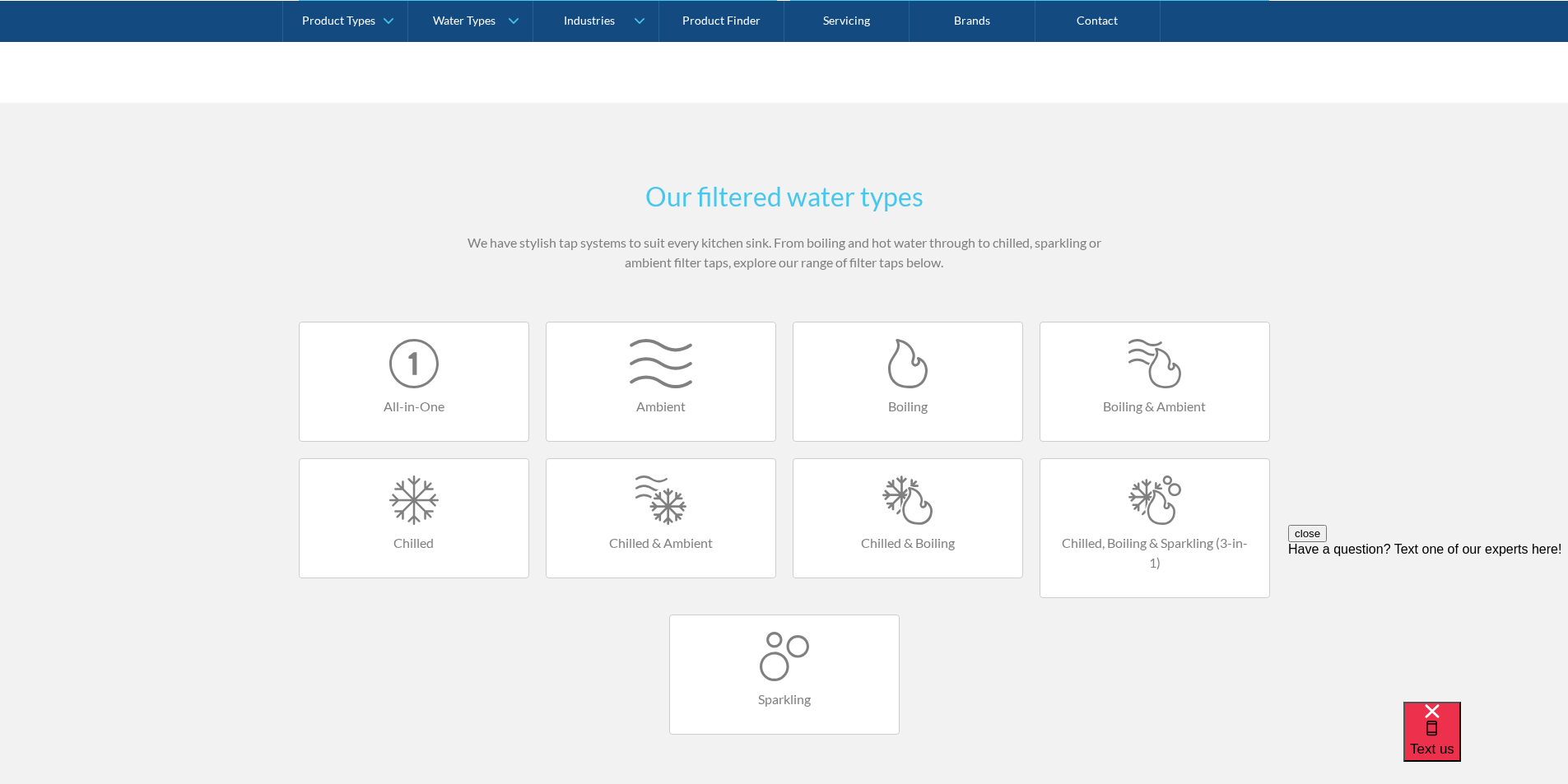
click at [924, 502] on div at bounding box center [908, 500] width 196 height 49
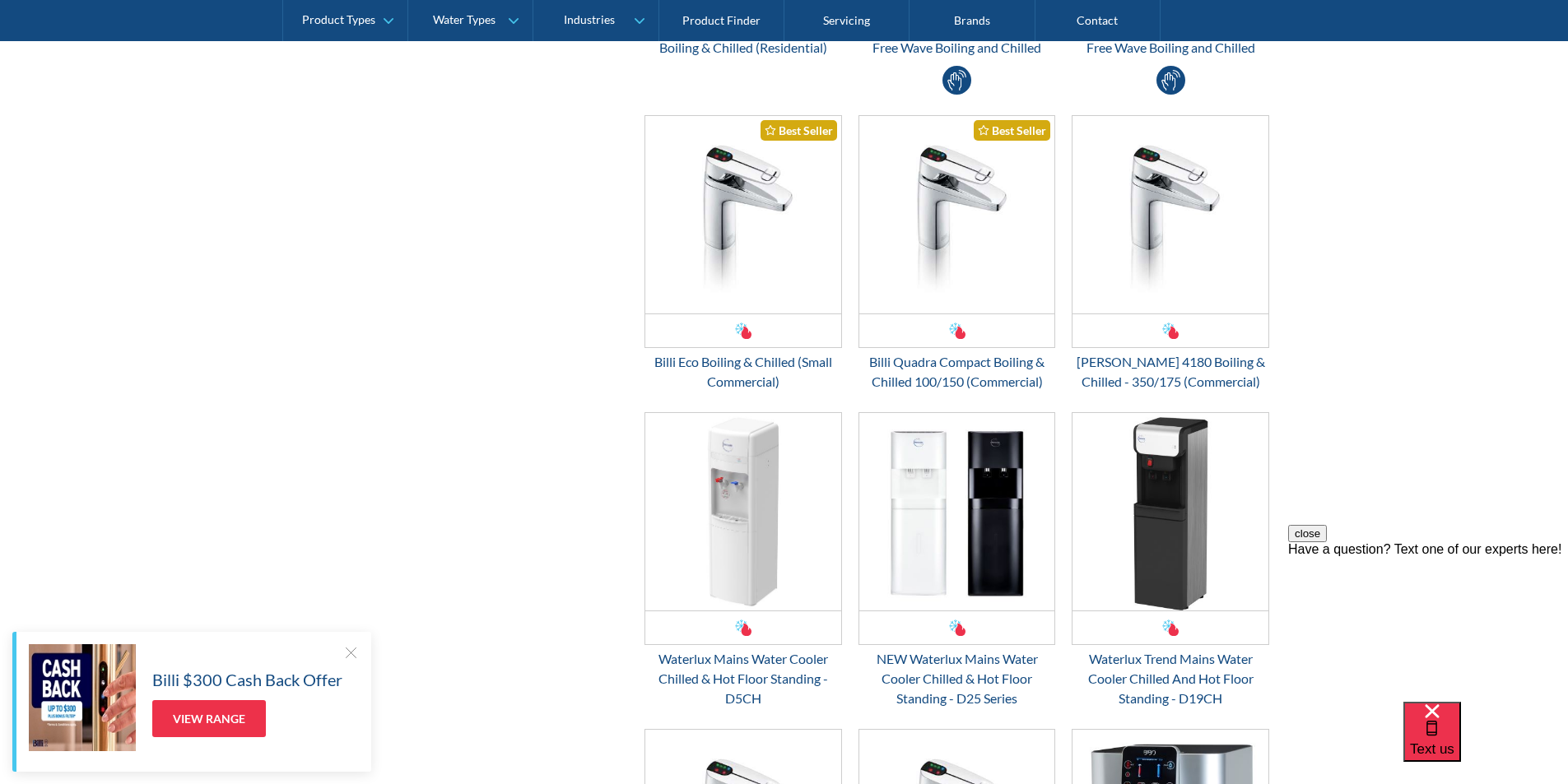
scroll to position [987, 0]
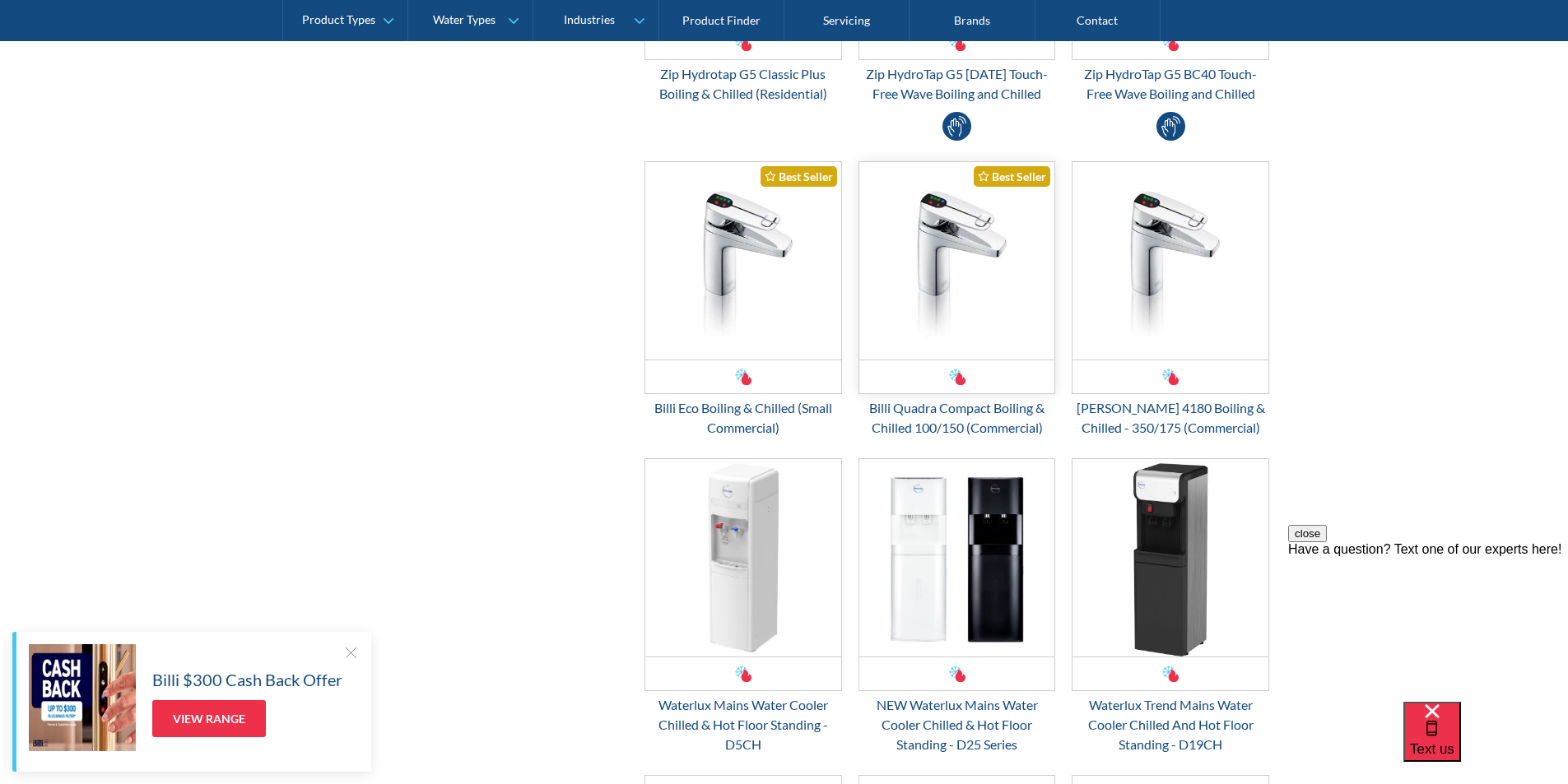
click at [942, 292] on img "Email Form 3" at bounding box center [958, 261] width 196 height 197
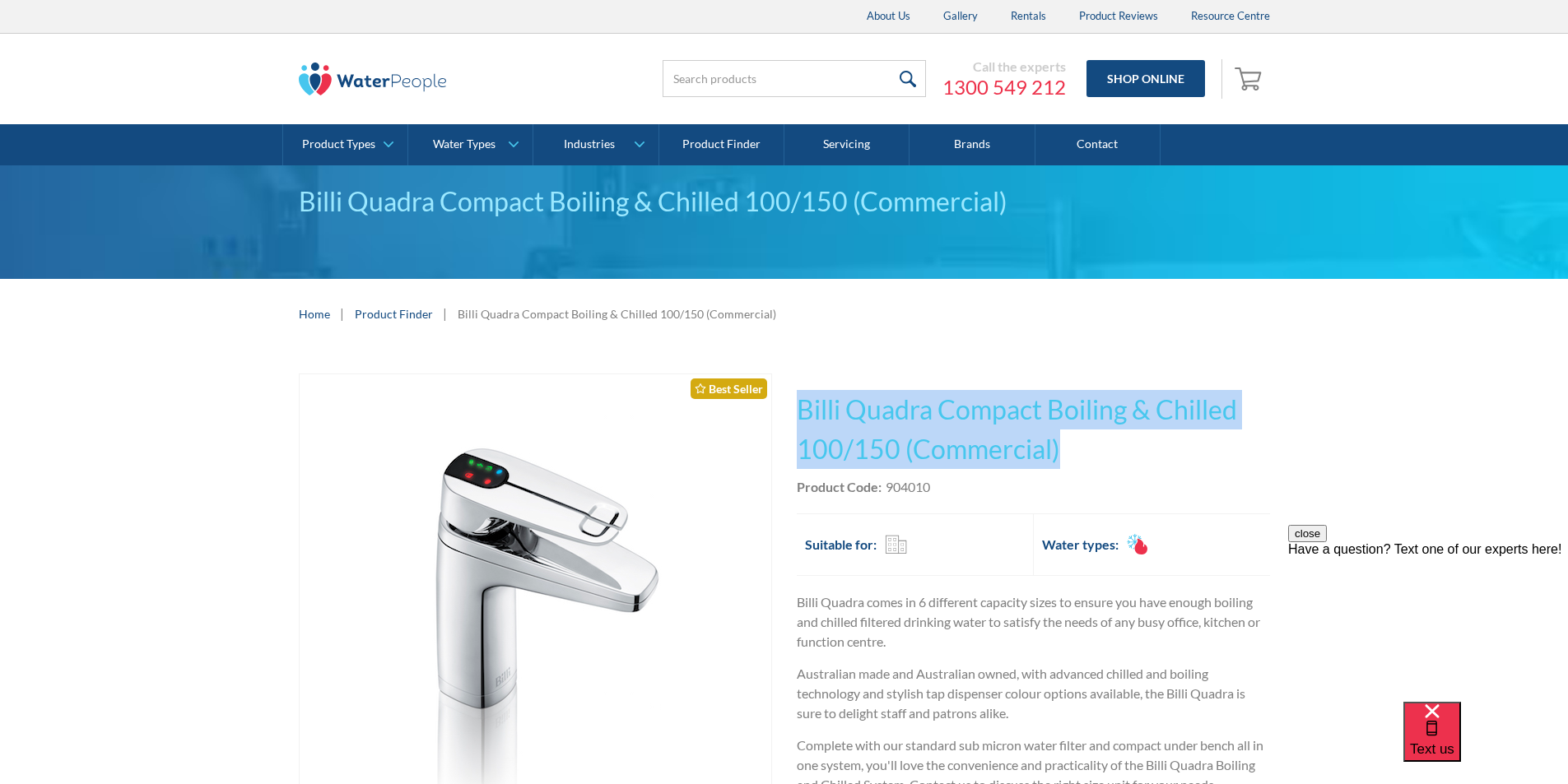
drag, startPoint x: 1044, startPoint y: 447, endPoint x: 798, endPoint y: 402, distance: 250.1
click at [798, 401] on h1 "Billi Quadra Compact Boiling & Chilled 100/150 (Commercial)" at bounding box center [1033, 429] width 473 height 79
copy h1 "Billi Quadra Compact Boiling & Chilled 100/150 (Commercial)"
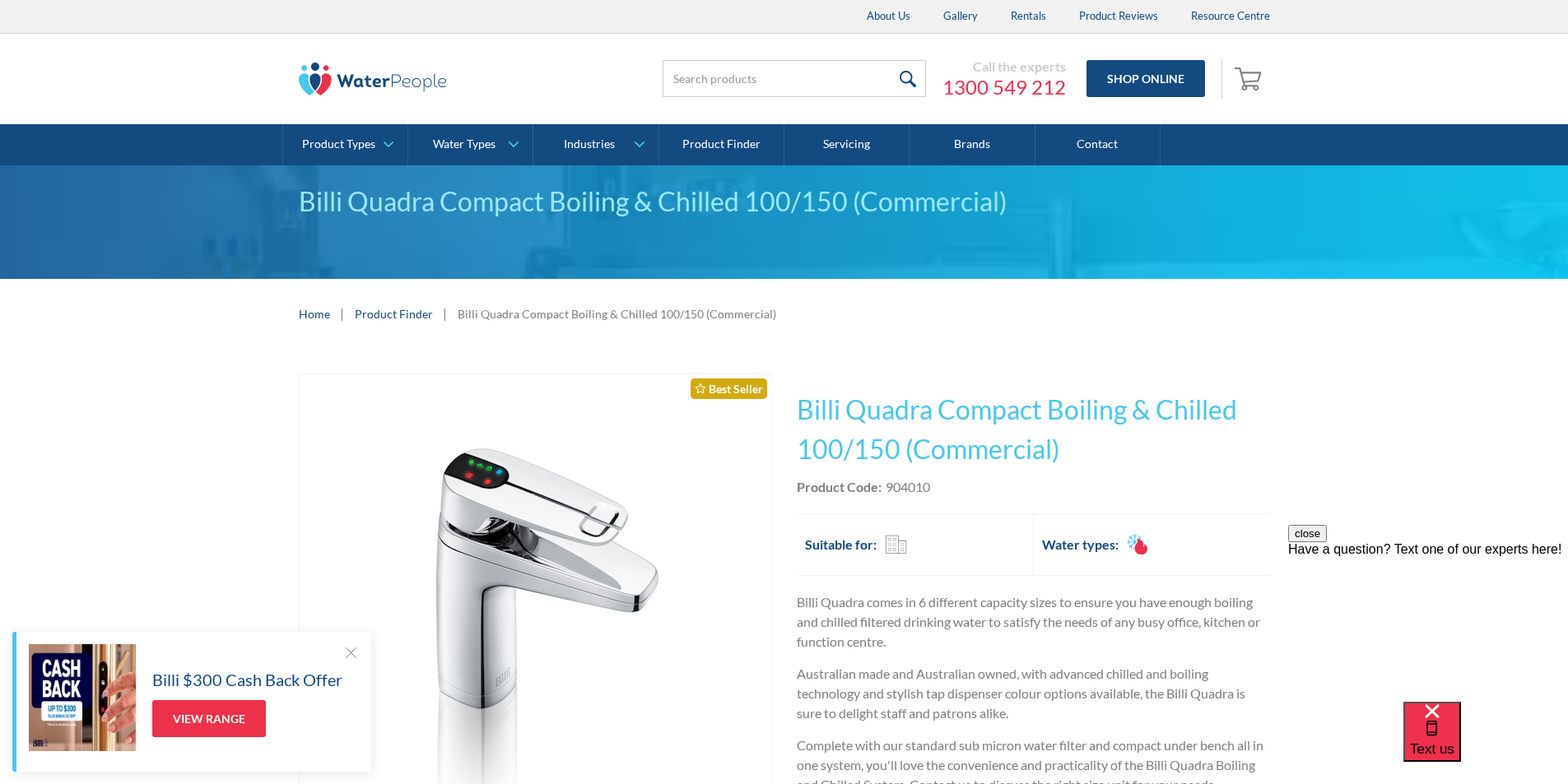
click at [980, 498] on div "This tap design is included in our standard range tap options when you purchase…" at bounding box center [1033, 651] width 473 height 556
drag, startPoint x: 938, startPoint y: 487, endPoint x: 887, endPoint y: 494, distance: 51.5
click at [887, 494] on div "Product Code: 904010" at bounding box center [1033, 487] width 473 height 20
copy div "904010"
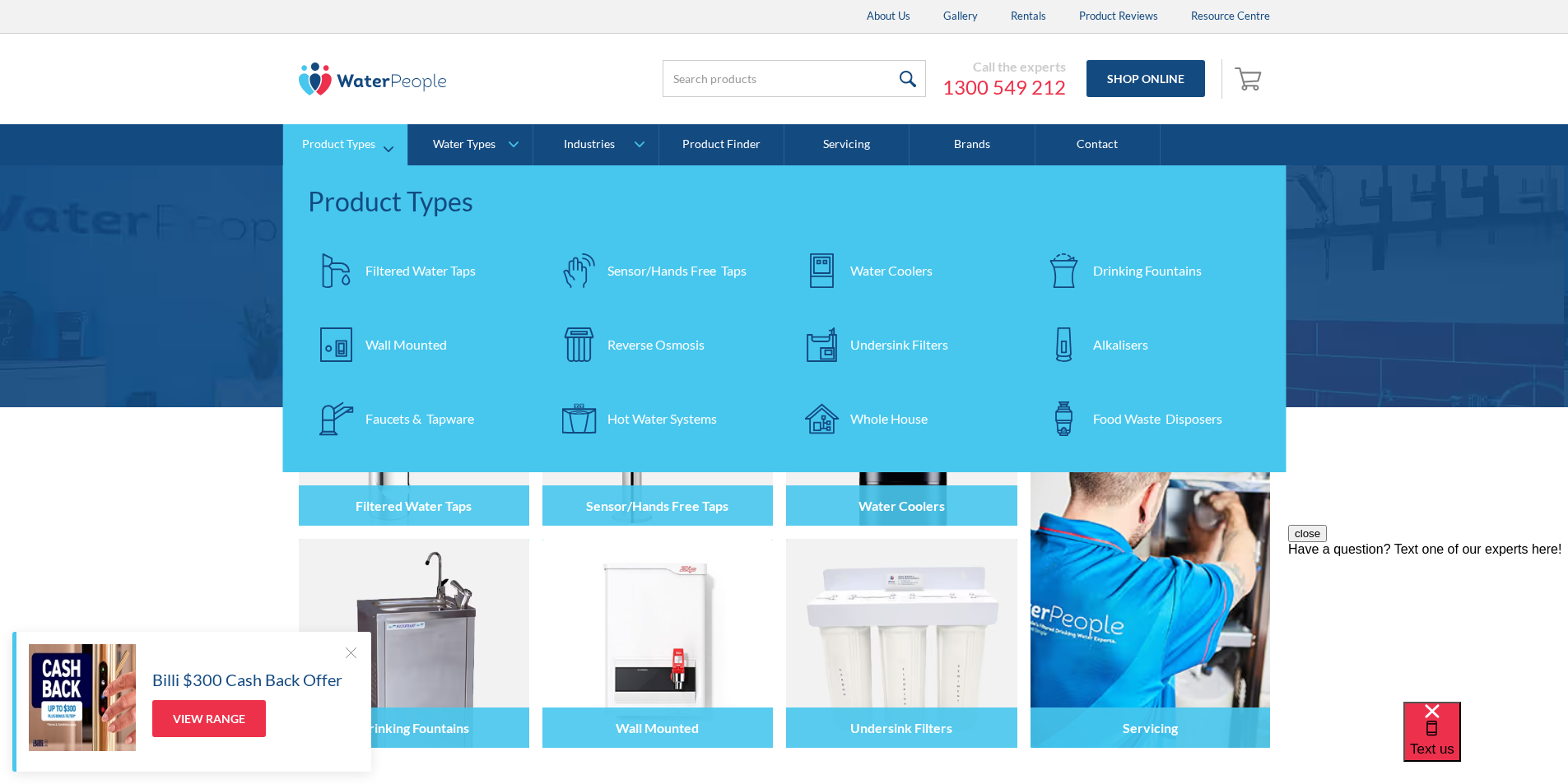
click at [380, 269] on div "Filtered Water Taps" at bounding box center [421, 271] width 111 height 20
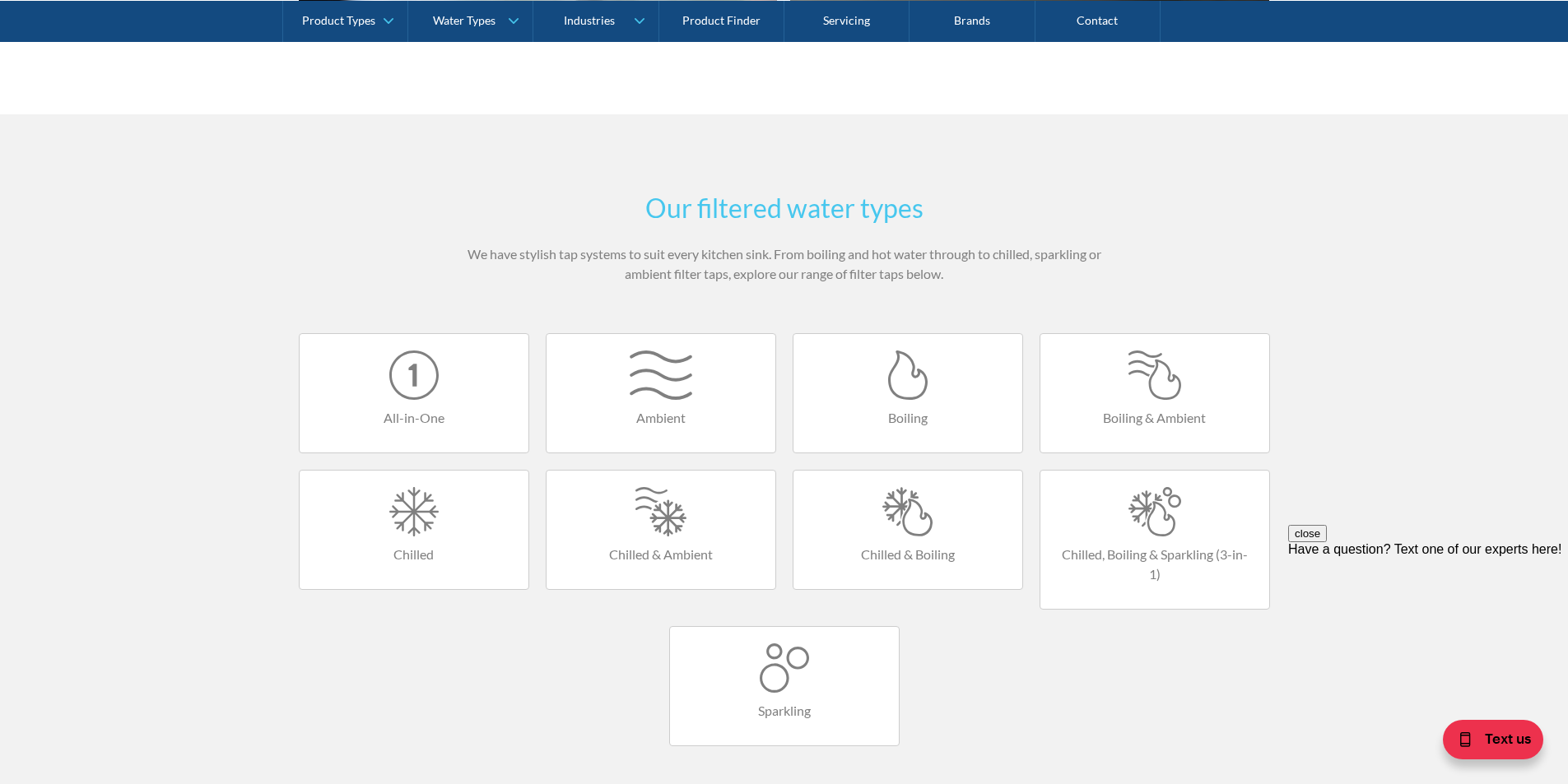
scroll to position [905, 0]
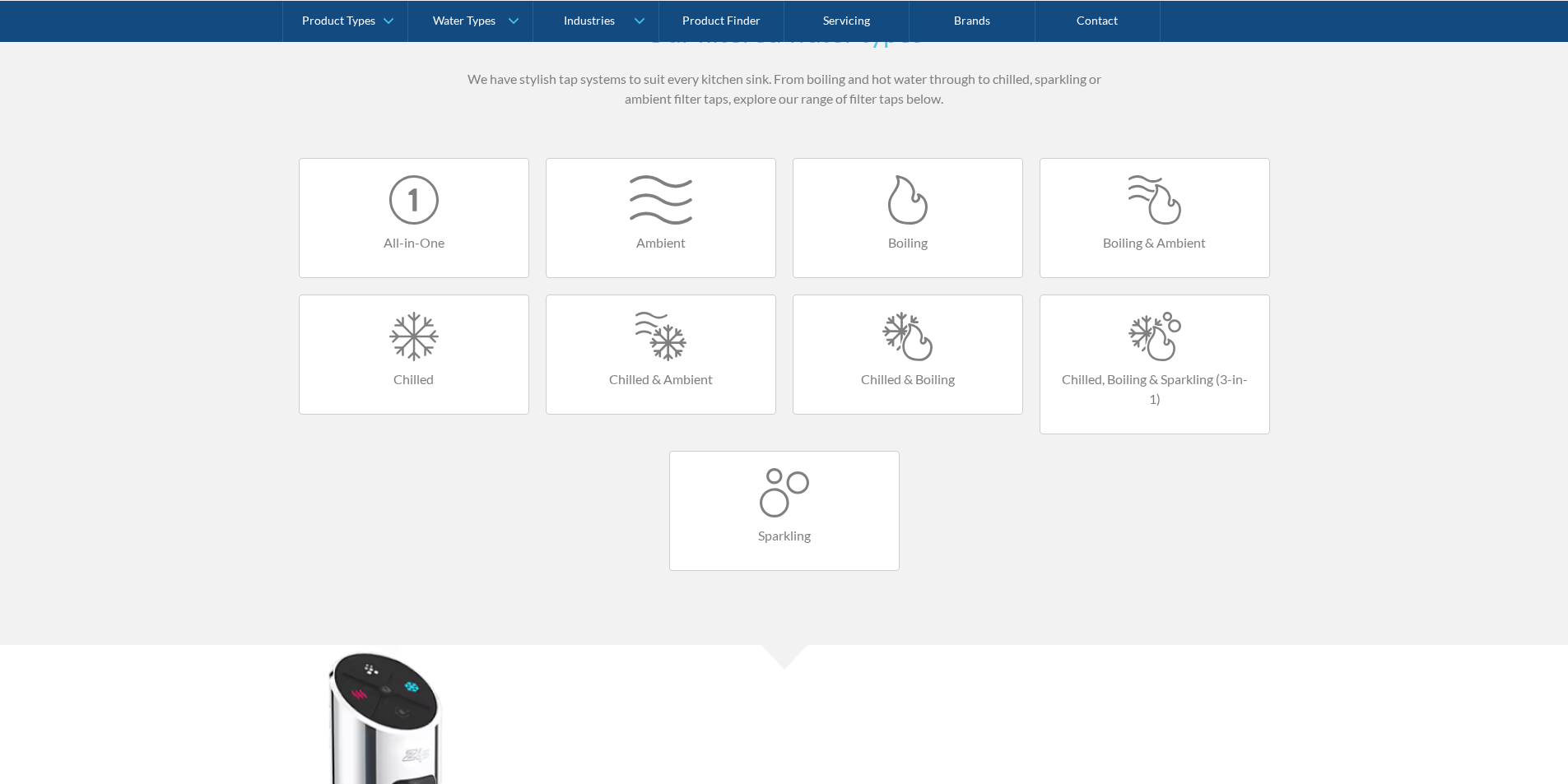
scroll to position [987, 0]
click at [892, 341] on div at bounding box center [908, 336] width 196 height 49
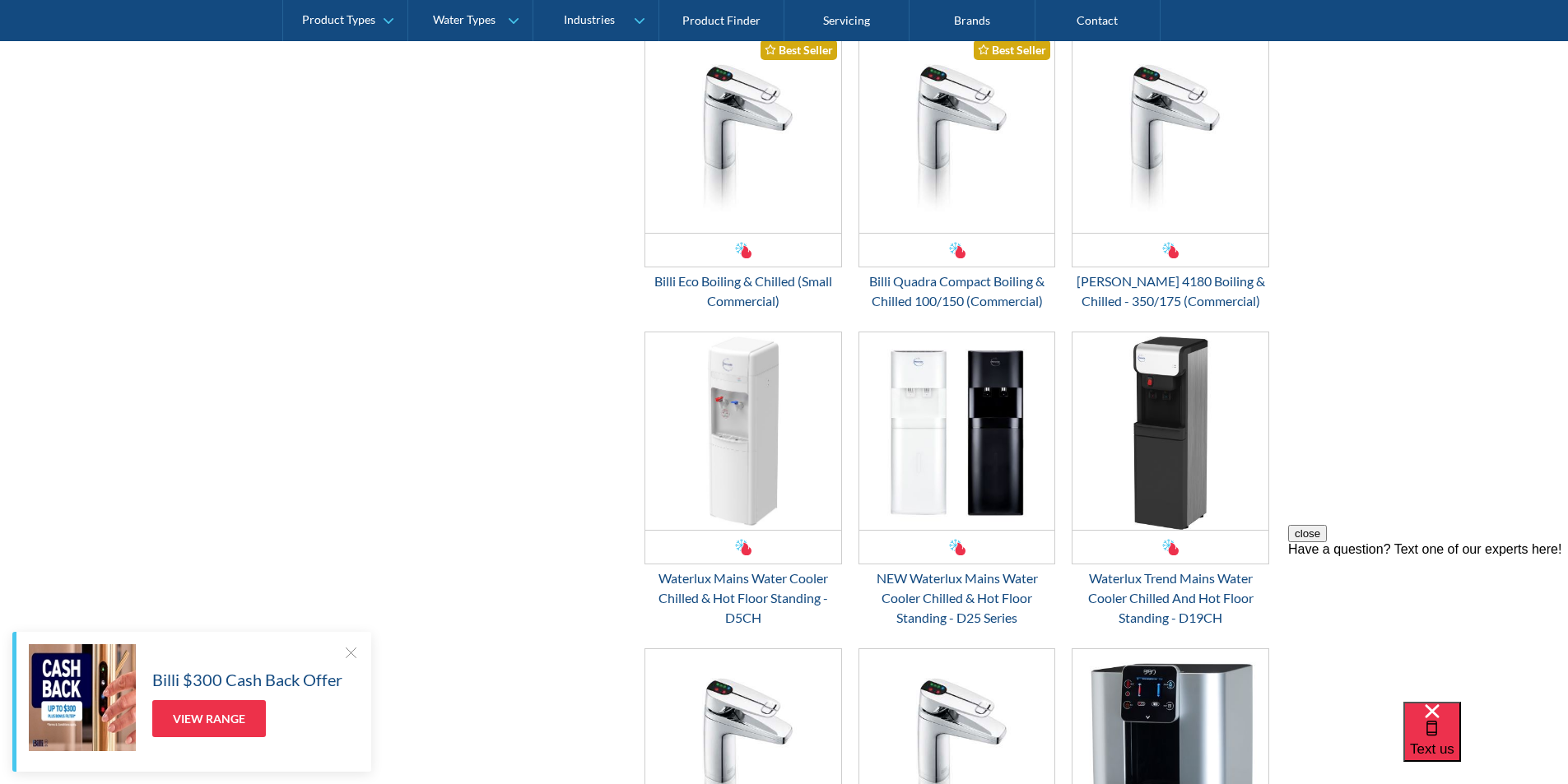
scroll to position [1069, 0]
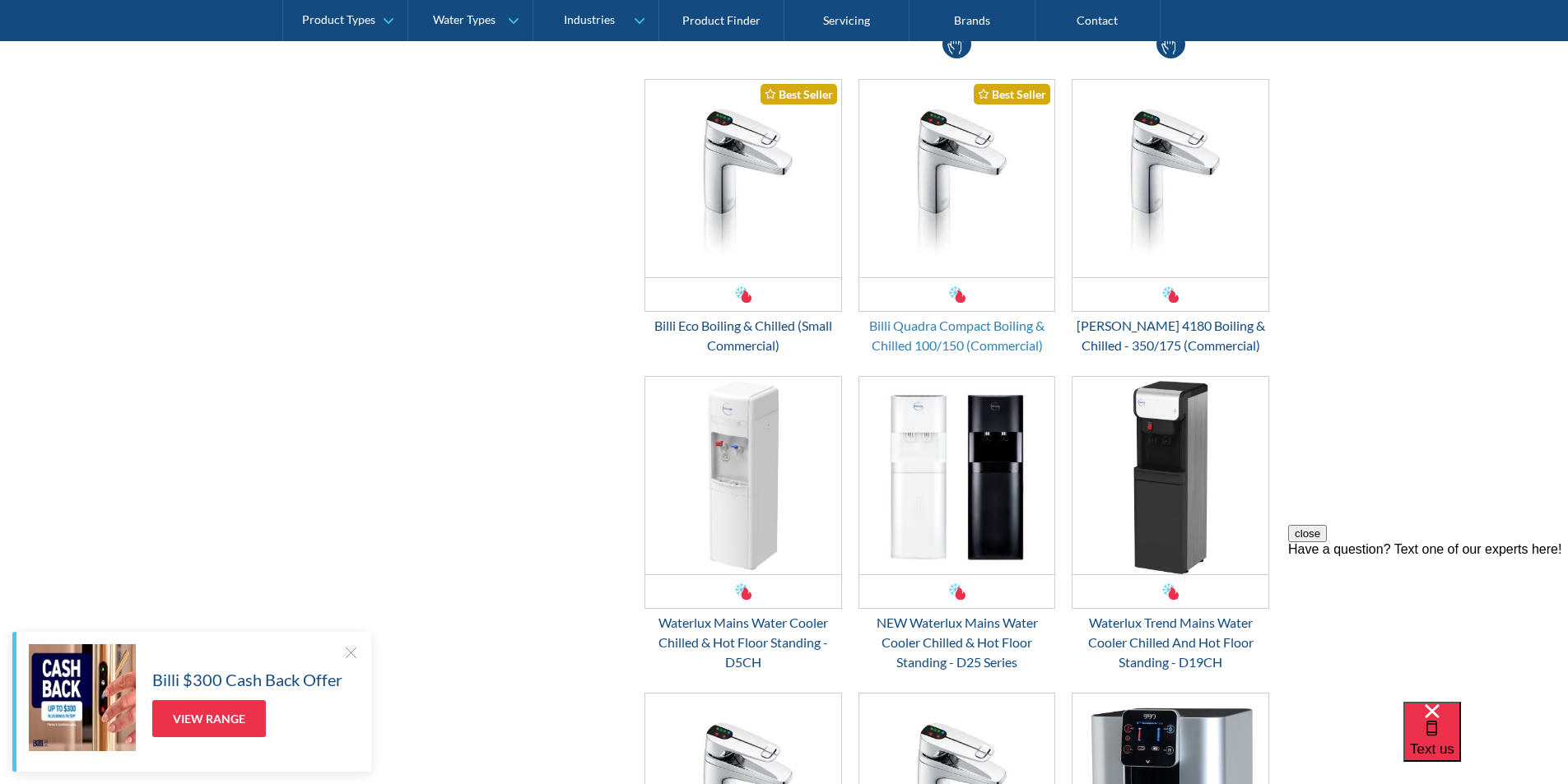
click at [948, 325] on div "Billi Quadra Compact Boiling & Chilled 100/150 (Commercial)" at bounding box center [958, 336] width 198 height 39
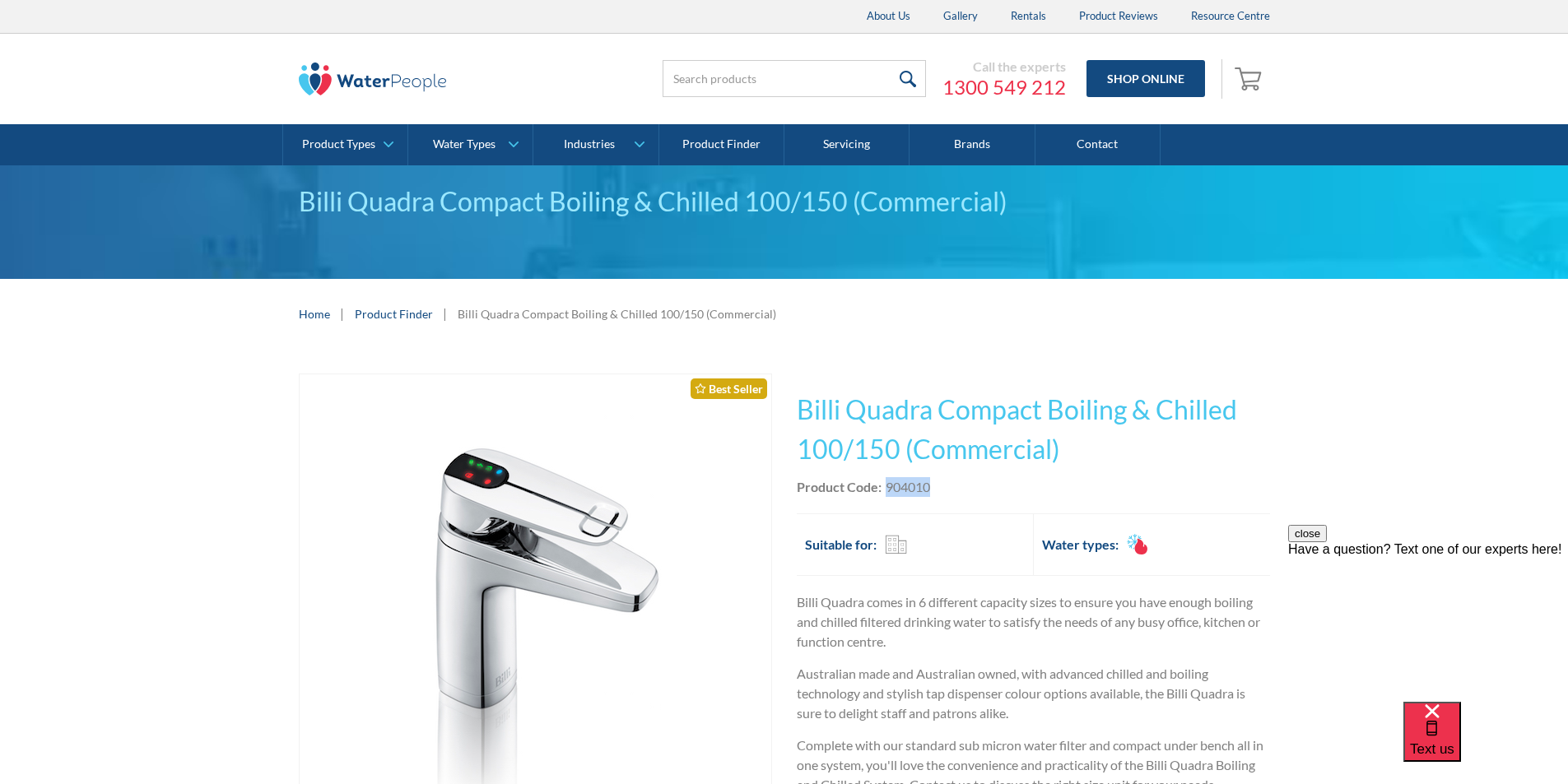
drag, startPoint x: 934, startPoint y: 491, endPoint x: 887, endPoint y: 491, distance: 47.0
click at [887, 491] on div "Product Code: 904010" at bounding box center [1033, 487] width 473 height 20
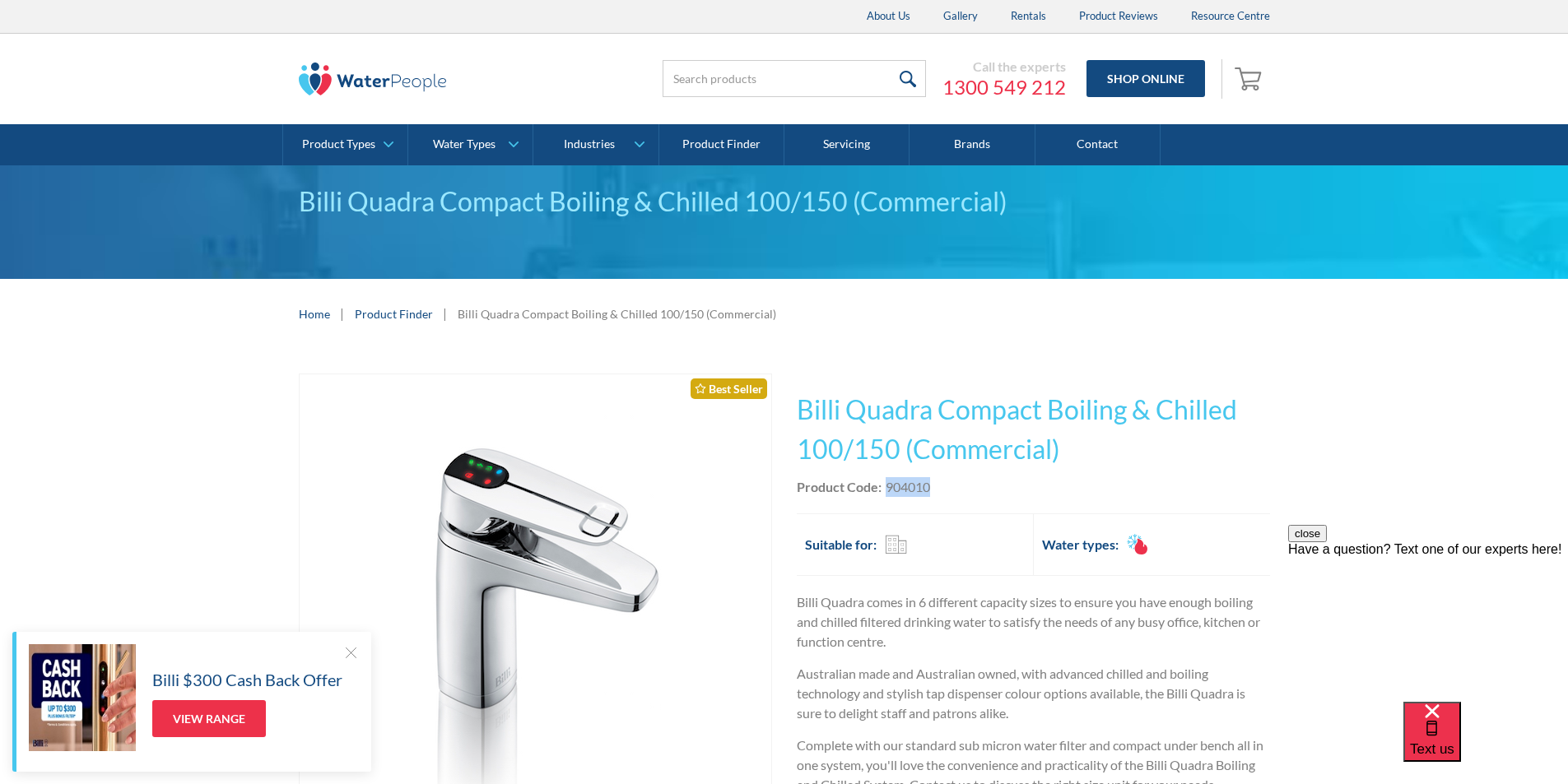
copy div "904010"
